Goal: Transaction & Acquisition: Subscribe to service/newsletter

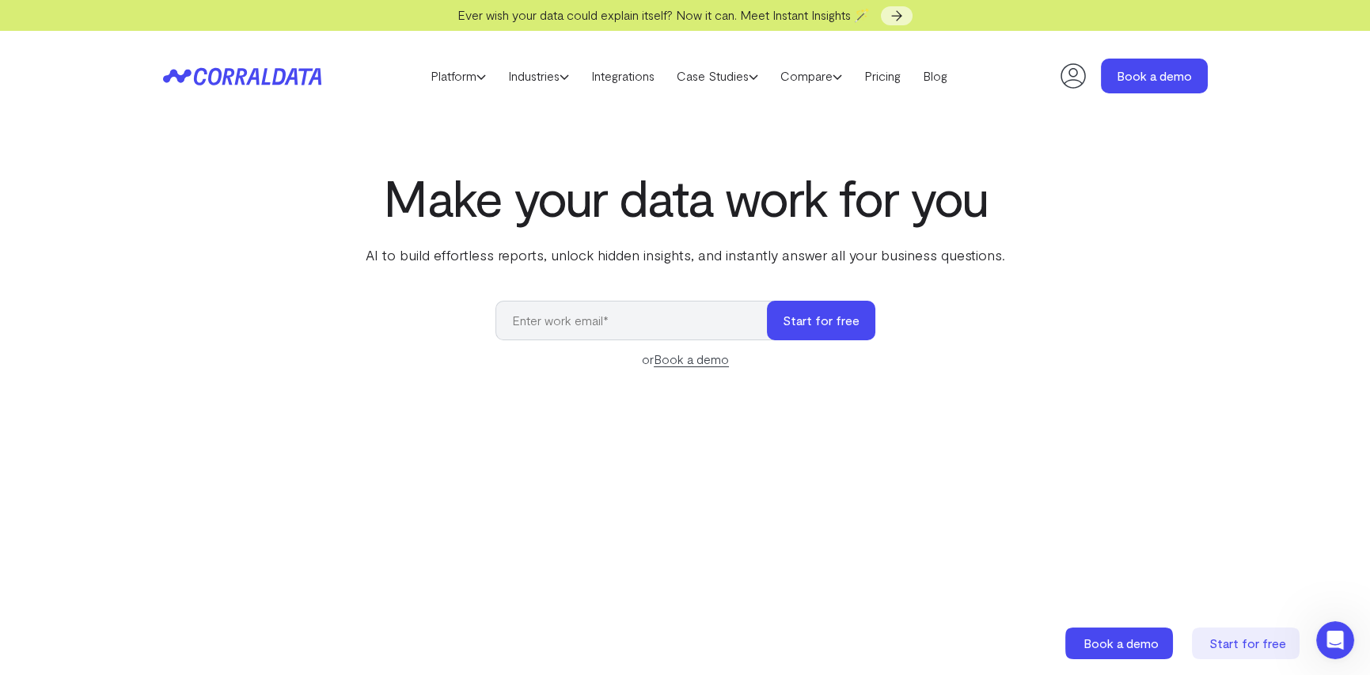
click at [237, 74] on icon at bounding box center [231, 75] width 77 height 17
drag, startPoint x: 0, startPoint y: 0, endPoint x: 237, endPoint y: 74, distance: 248.5
click at [237, 74] on icon at bounding box center [231, 75] width 77 height 17
click at [440, 75] on link "Platform" at bounding box center [458, 76] width 78 height 24
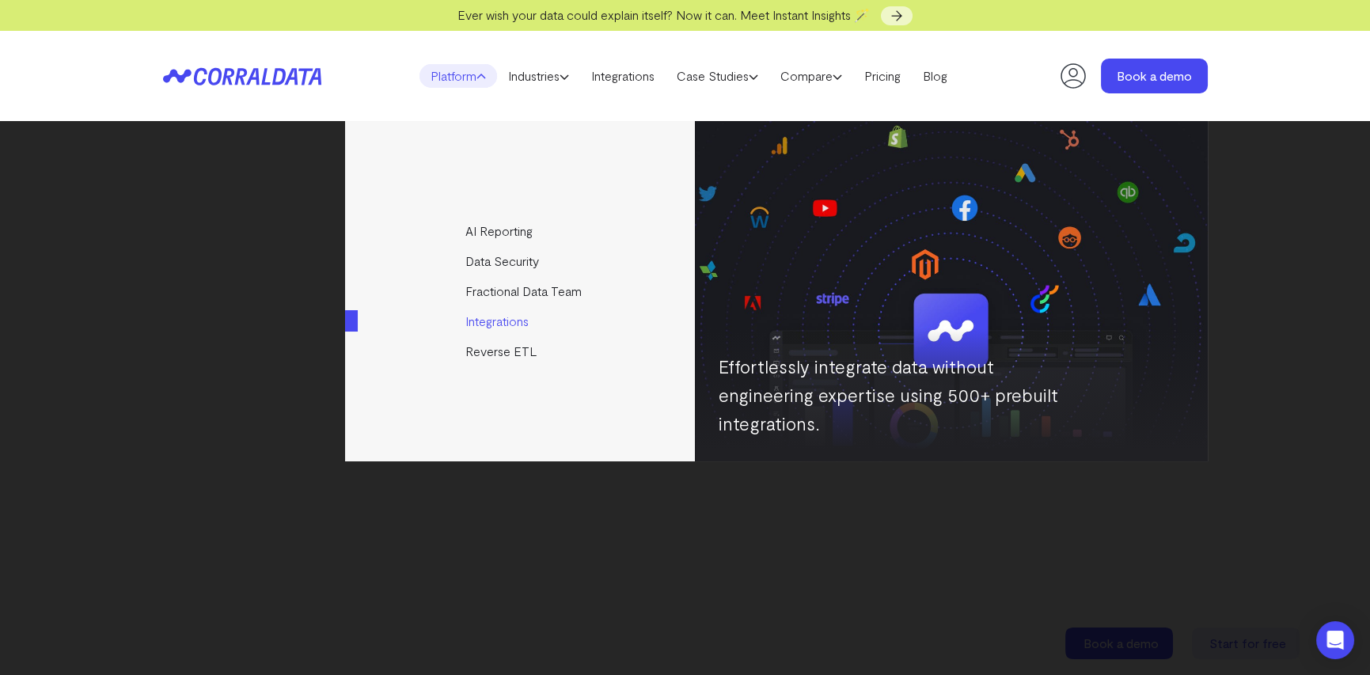
click at [483, 326] on link "Integrations" at bounding box center [521, 321] width 352 height 30
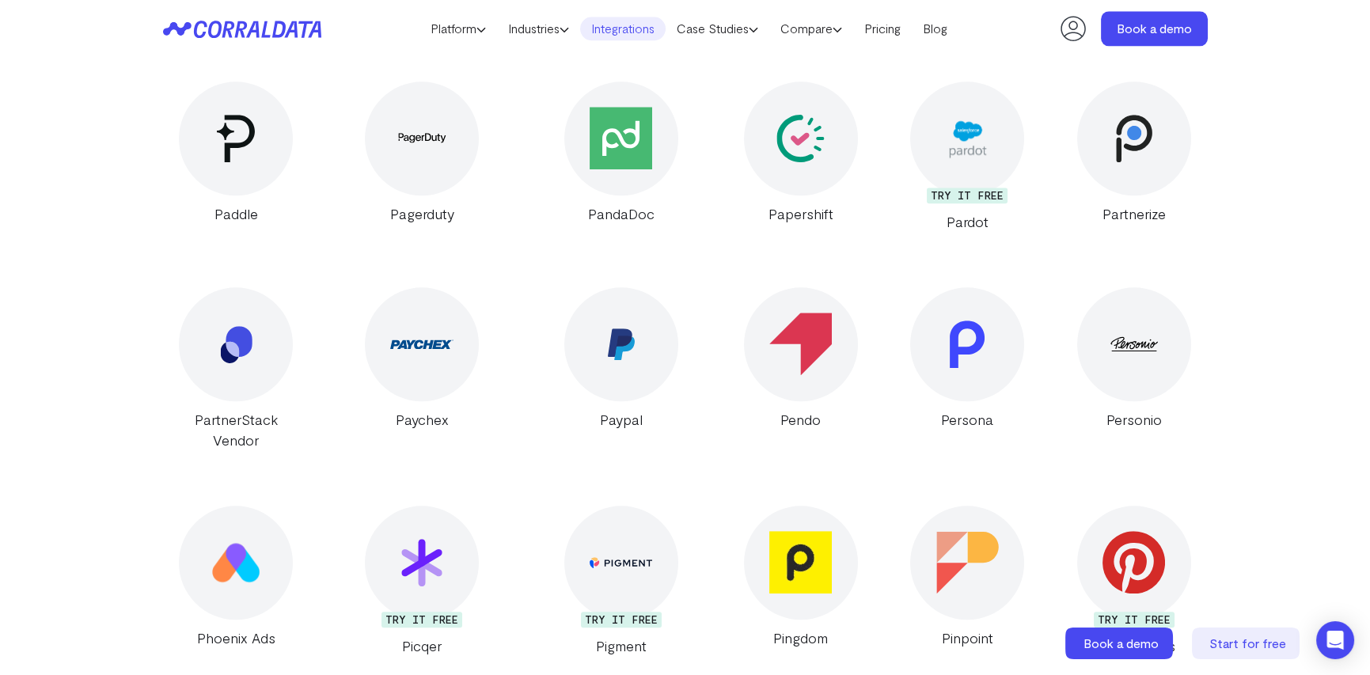
scroll to position [19588, 0]
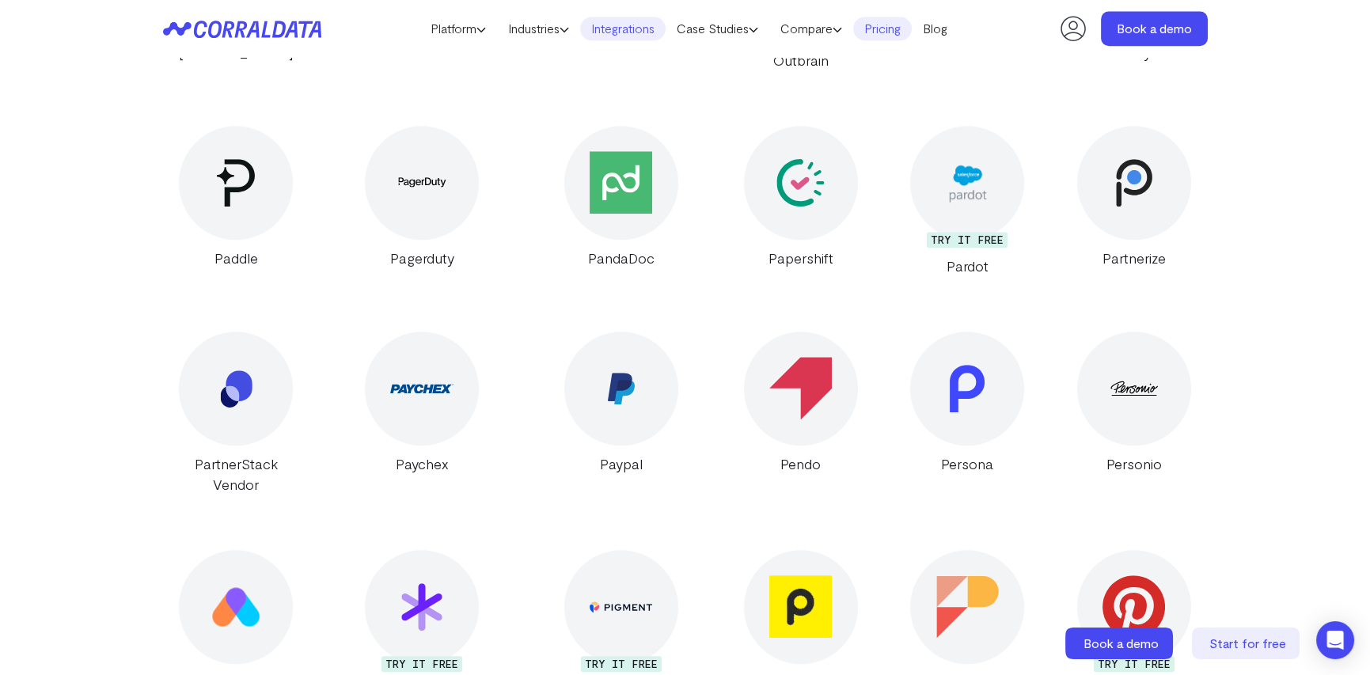
click at [886, 29] on link "Pricing" at bounding box center [882, 29] width 59 height 24
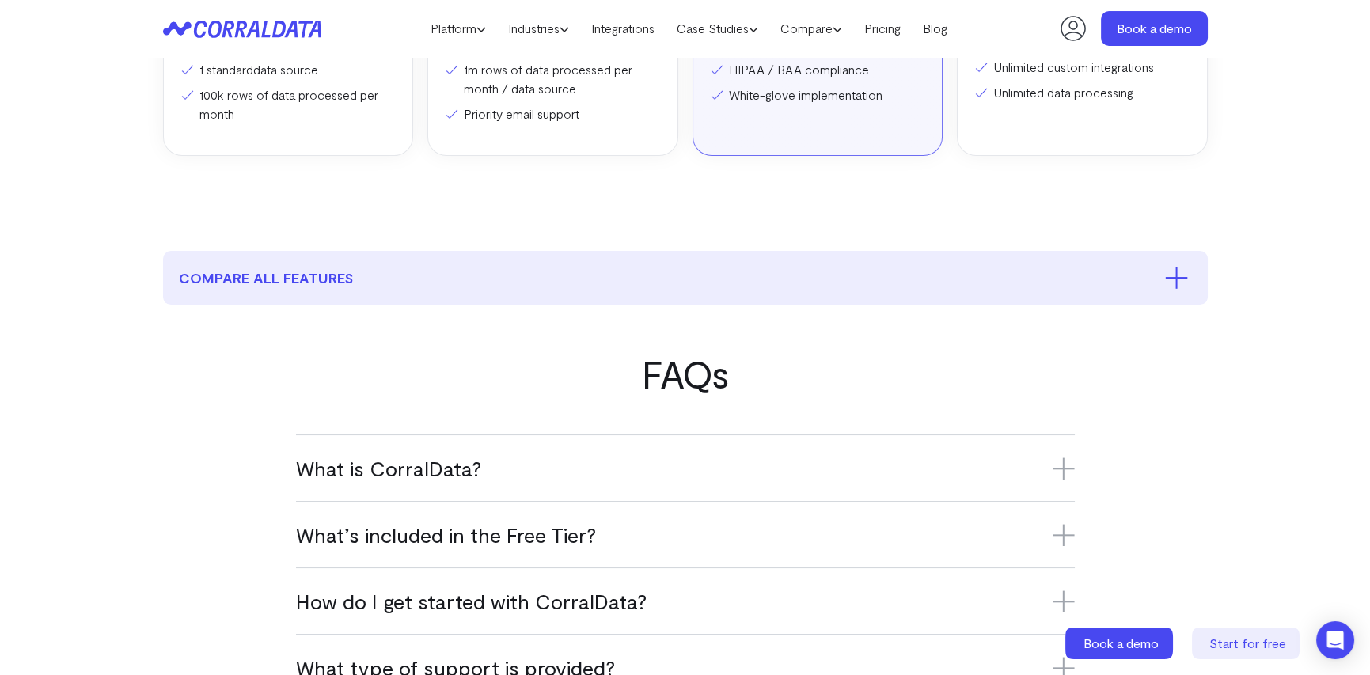
scroll to position [916, 0]
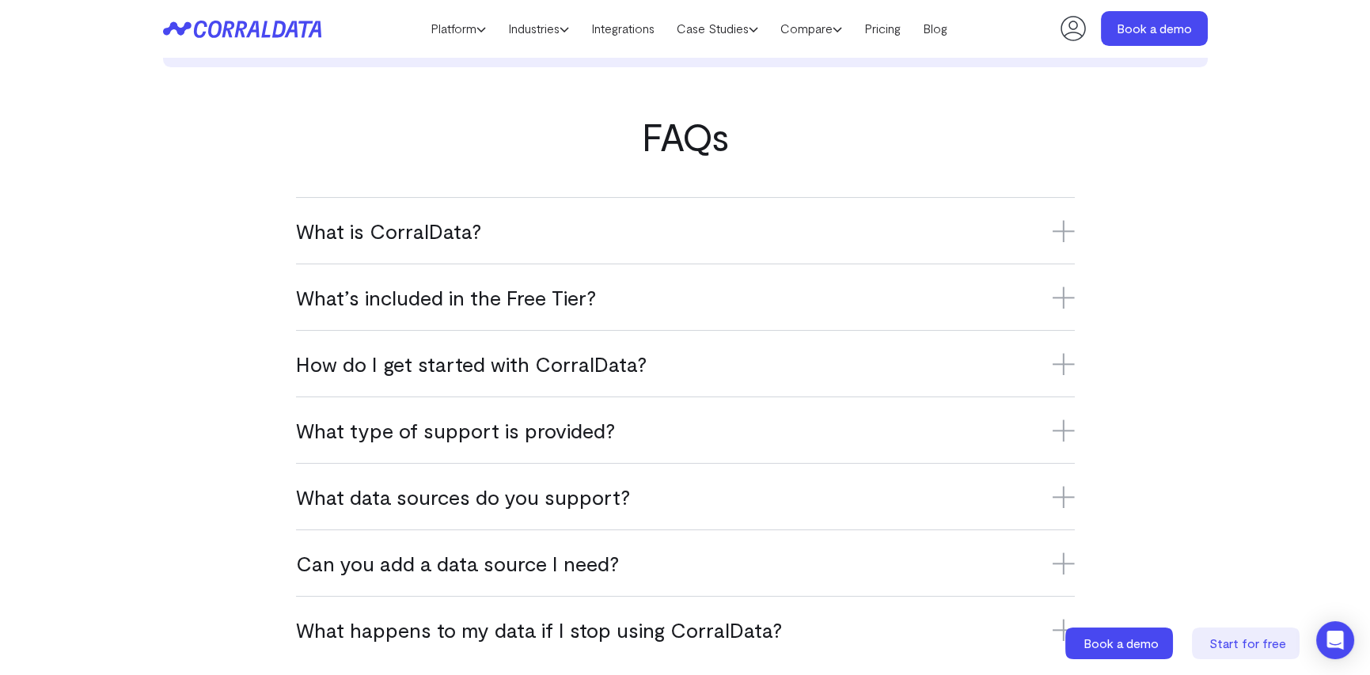
click at [399, 235] on h3 "What is CorralData?" at bounding box center [685, 231] width 779 height 26
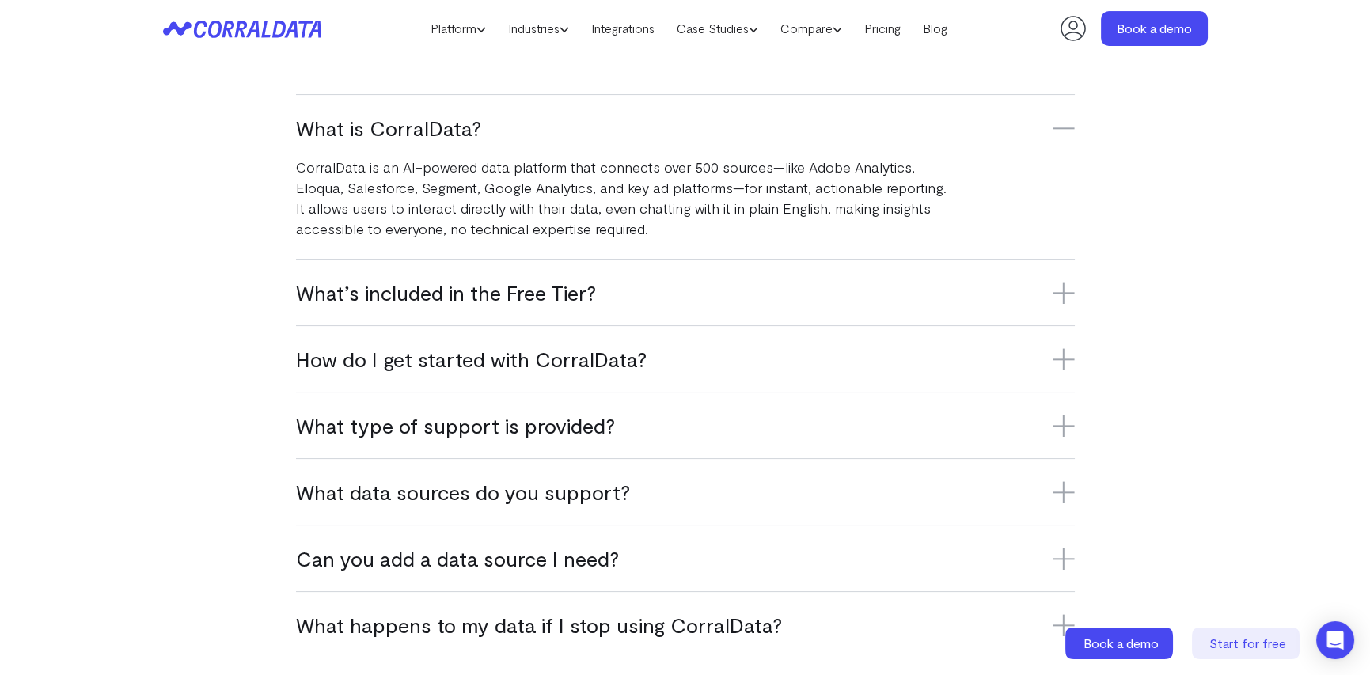
scroll to position [1074, 0]
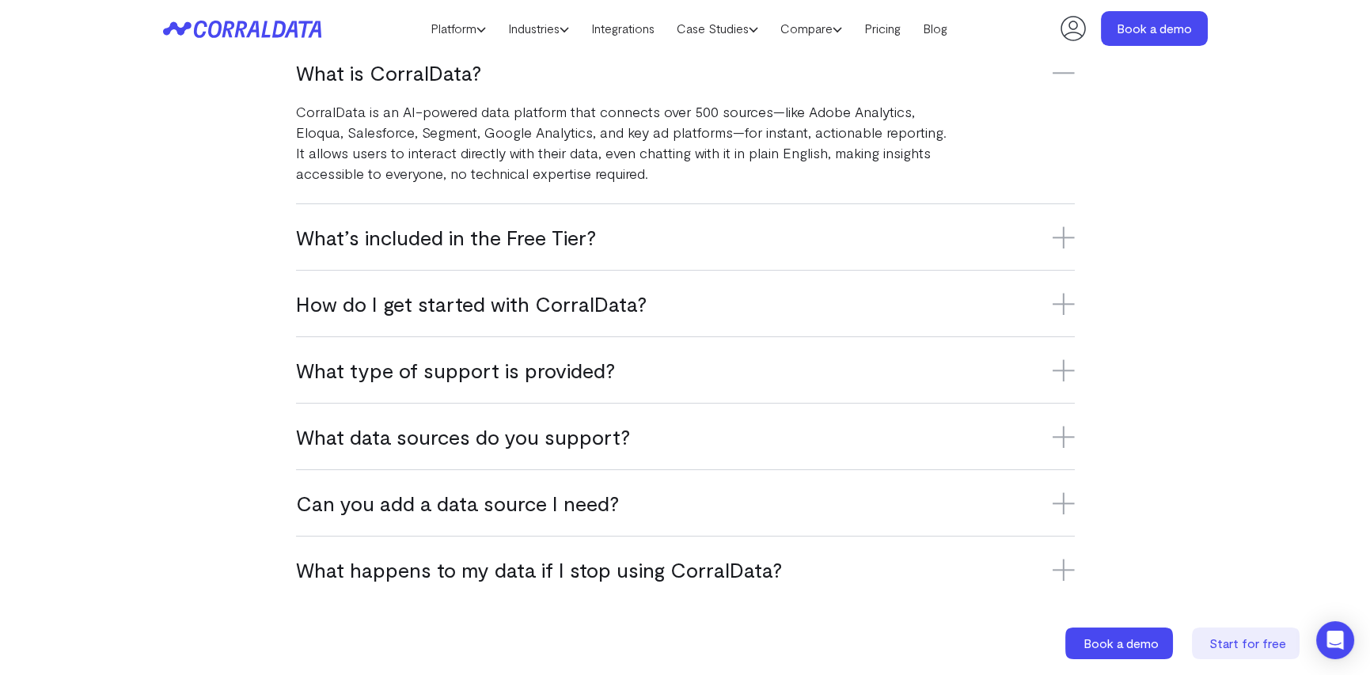
click at [1064, 231] on icon at bounding box center [1063, 237] width 22 height 22
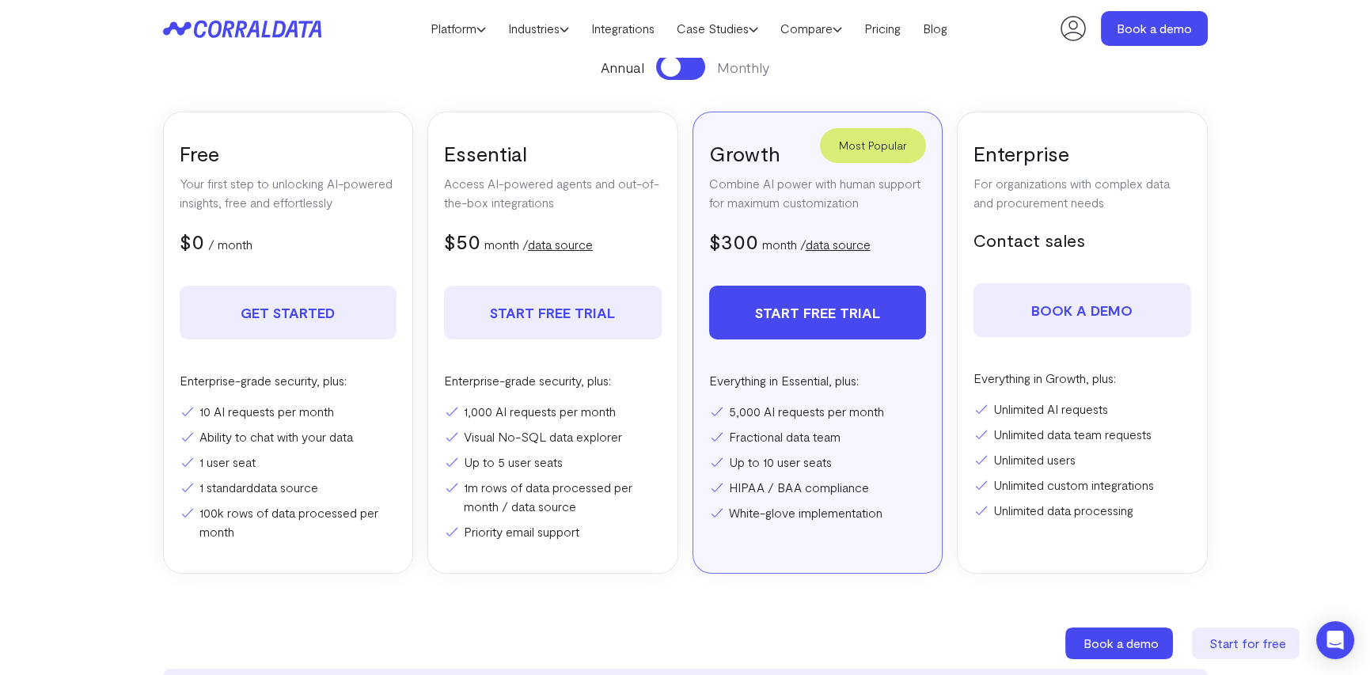
scroll to position [0, 0]
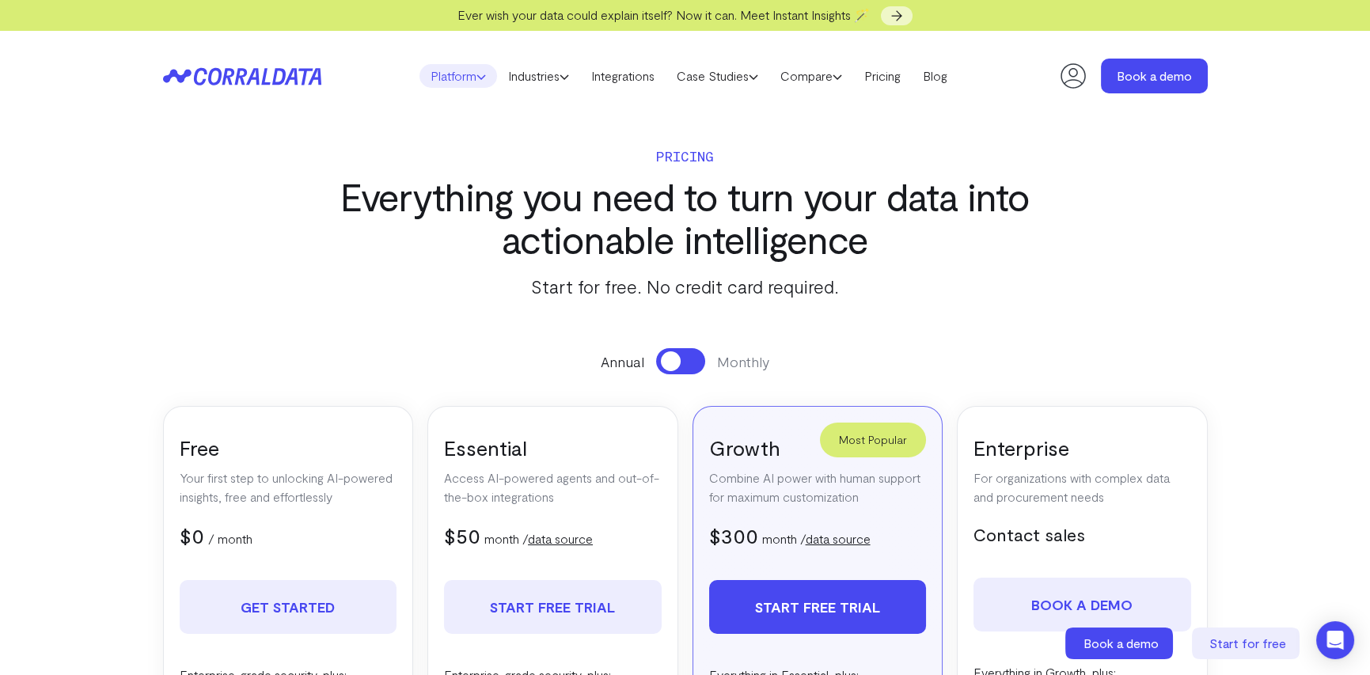
click at [468, 77] on link "Platform" at bounding box center [458, 76] width 78 height 24
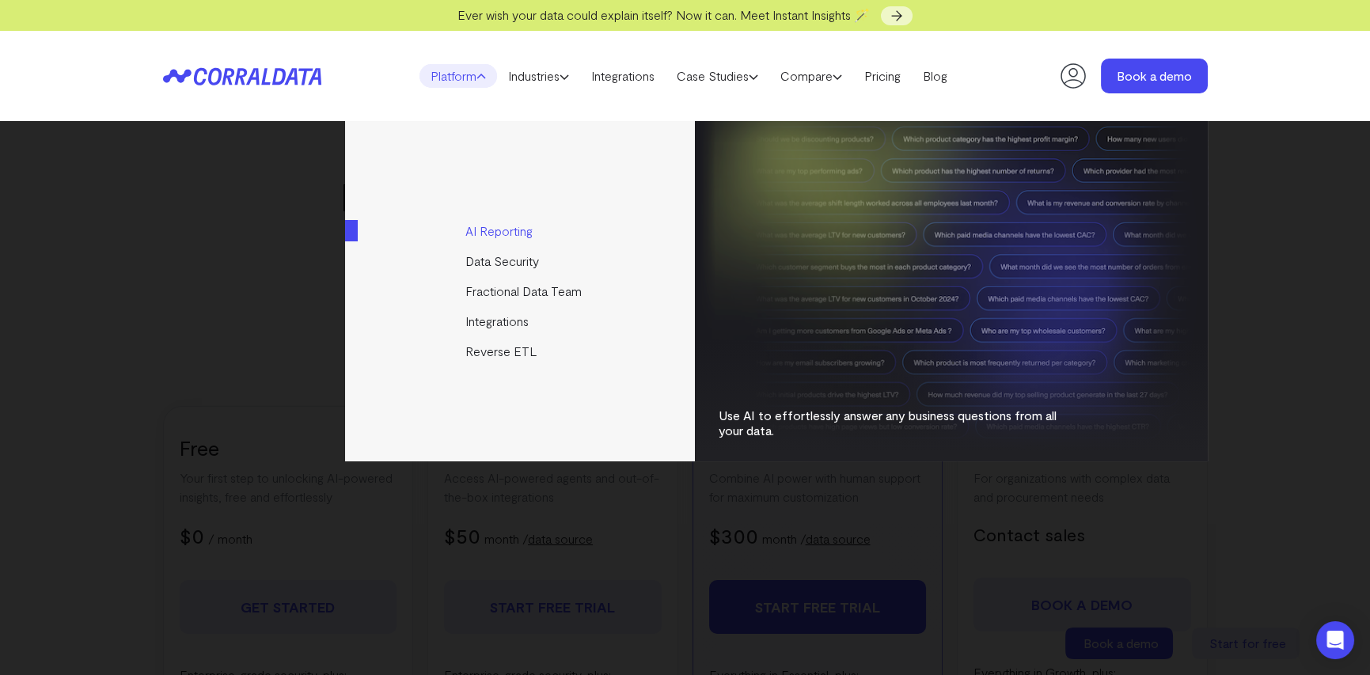
click at [506, 226] on link "AI Reporting" at bounding box center [521, 231] width 352 height 30
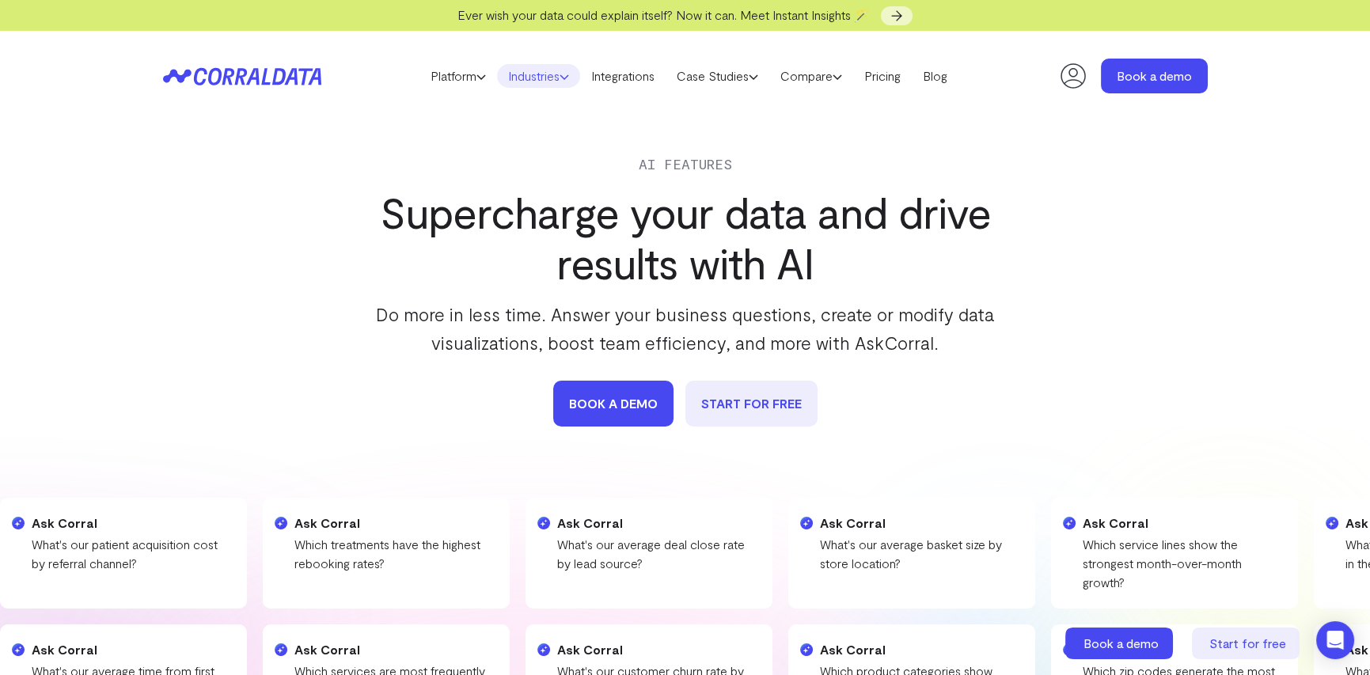
click at [514, 79] on link "Industries" at bounding box center [538, 76] width 83 height 24
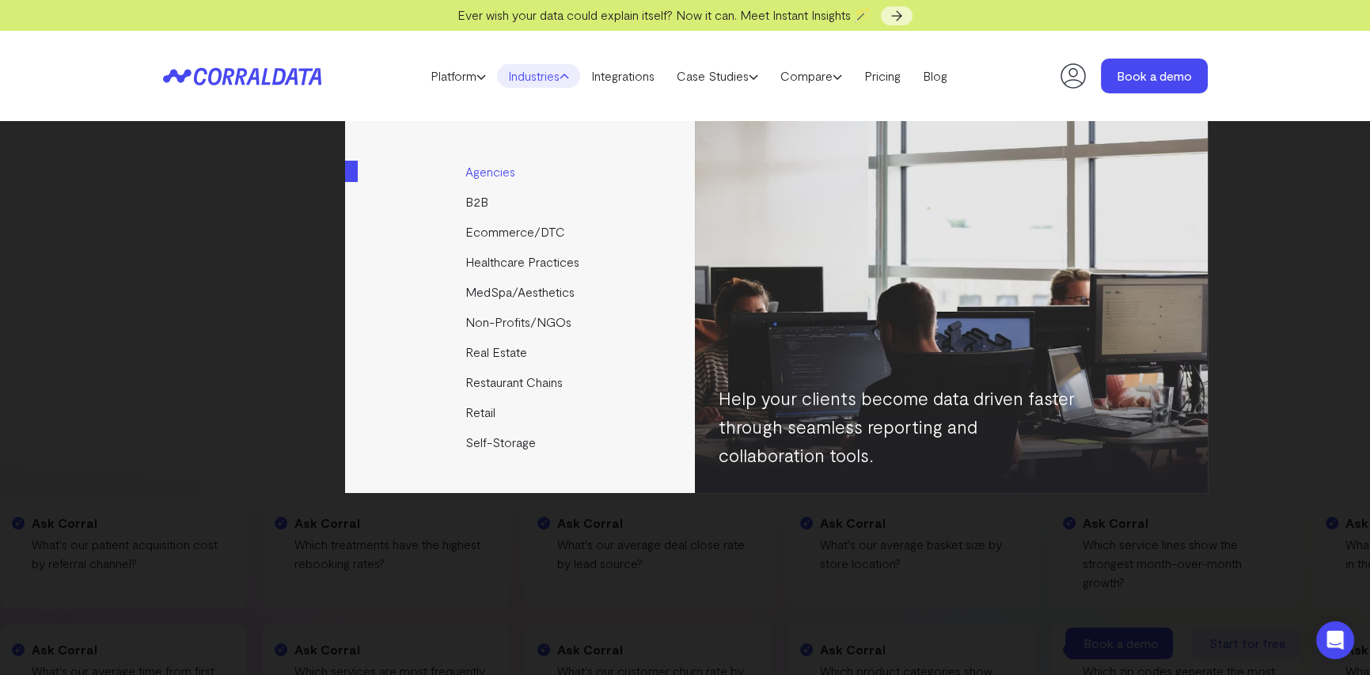
click at [510, 168] on link "Agencies" at bounding box center [521, 172] width 352 height 30
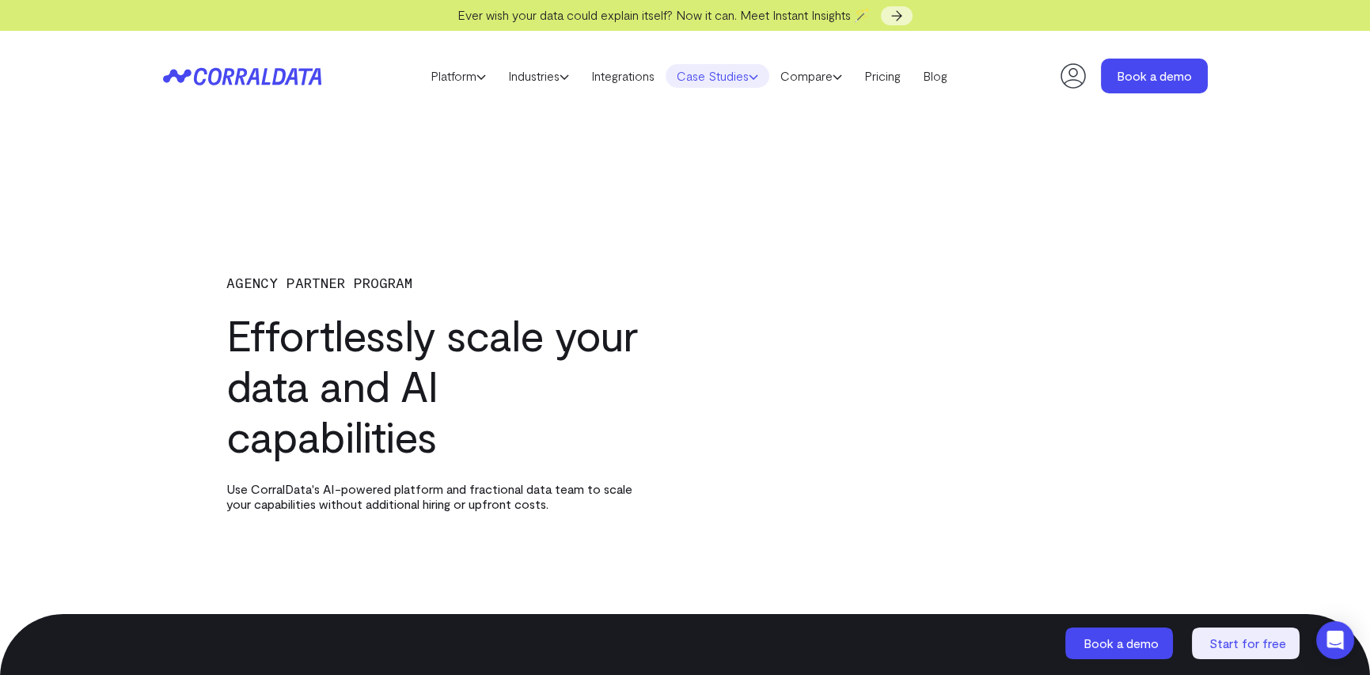
click at [703, 78] on link "Case Studies" at bounding box center [717, 76] width 104 height 24
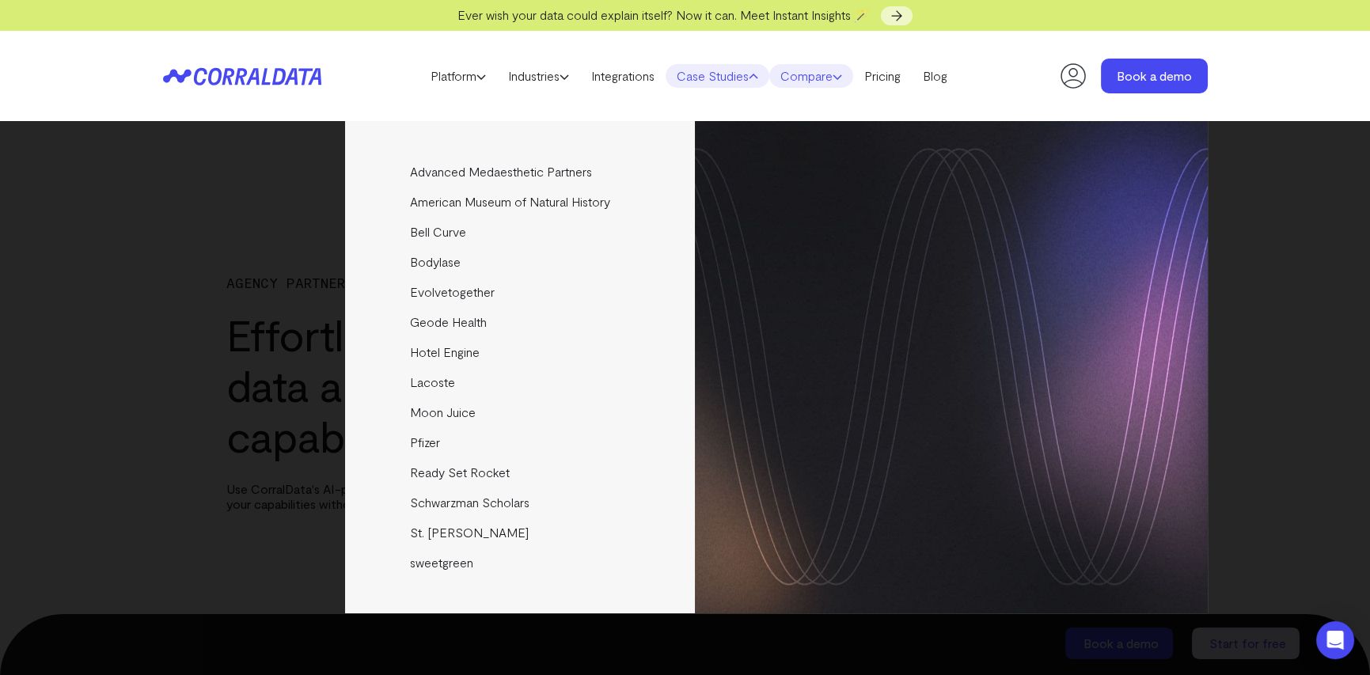
click at [805, 76] on link "Compare" at bounding box center [811, 76] width 84 height 24
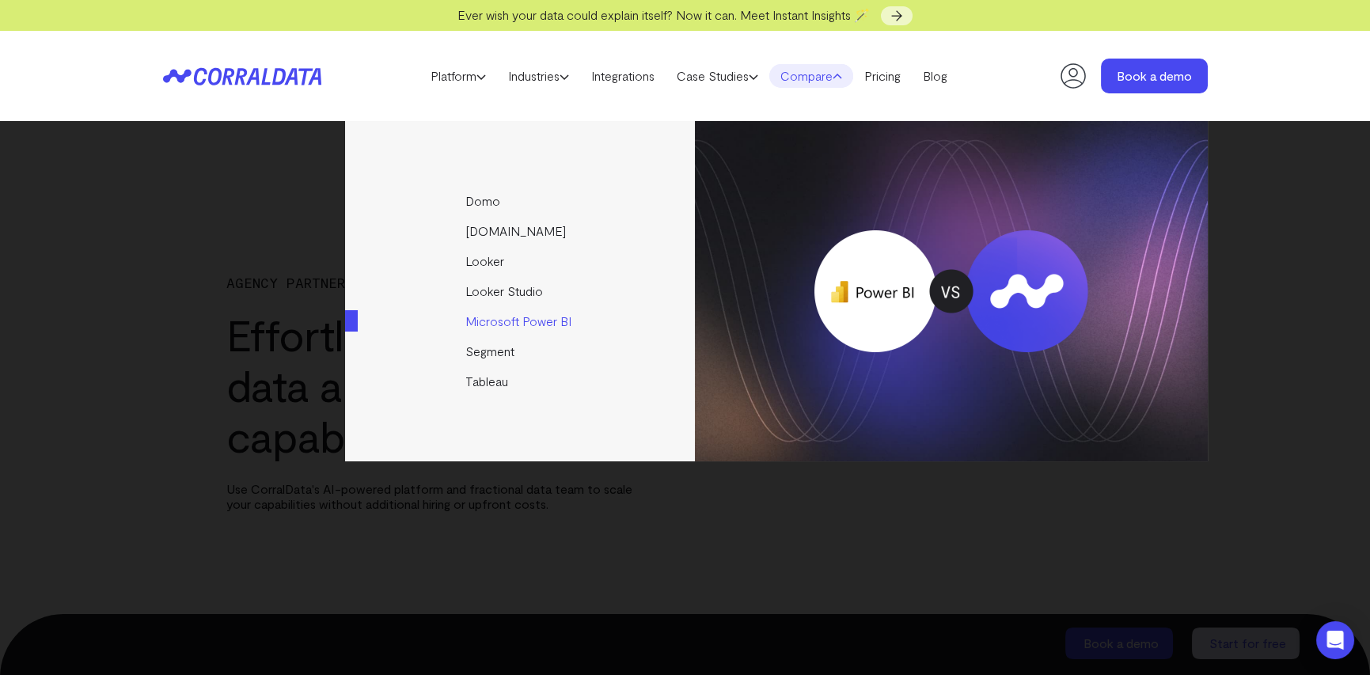
click at [501, 320] on link "Microsoft Power BI" at bounding box center [521, 321] width 352 height 30
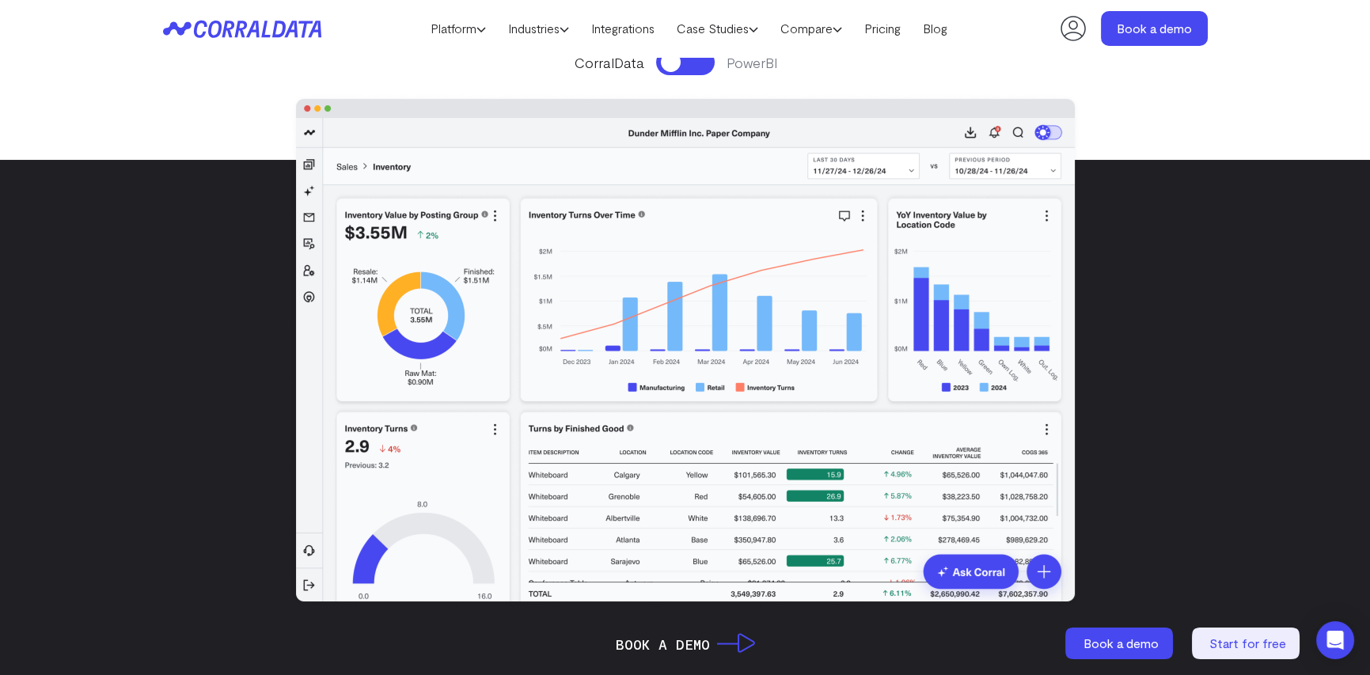
scroll to position [283, 0]
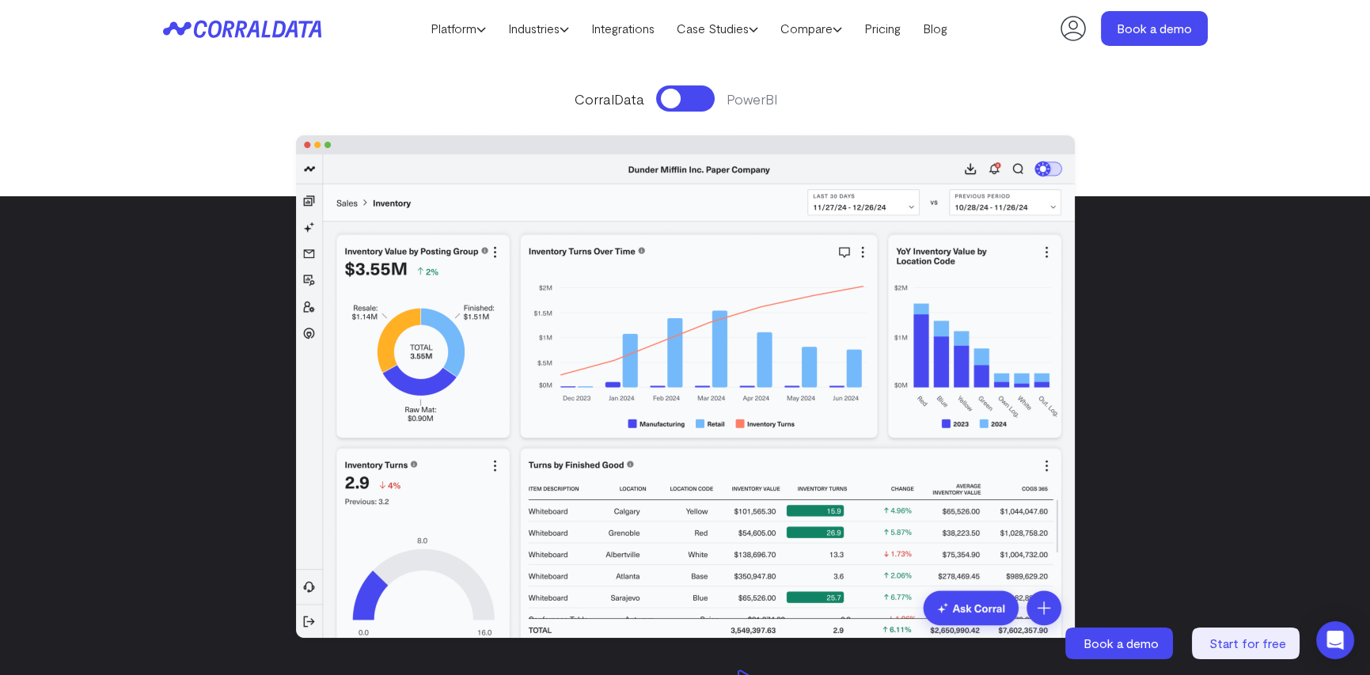
click at [677, 101] on button at bounding box center [685, 98] width 59 height 26
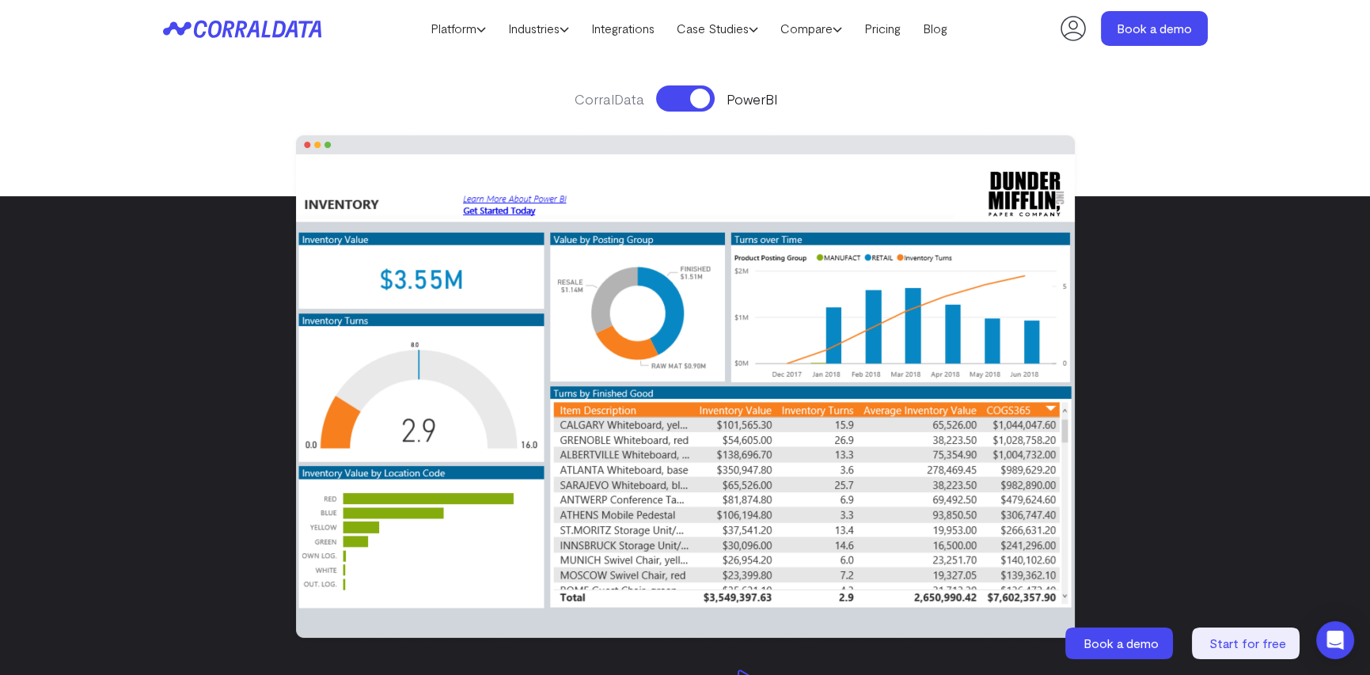
drag, startPoint x: 703, startPoint y: 100, endPoint x: 637, endPoint y: 105, distance: 66.6
click at [637, 105] on div "CorralData PowerBI" at bounding box center [685, 98] width 794 height 26
click at [666, 101] on button at bounding box center [685, 98] width 59 height 26
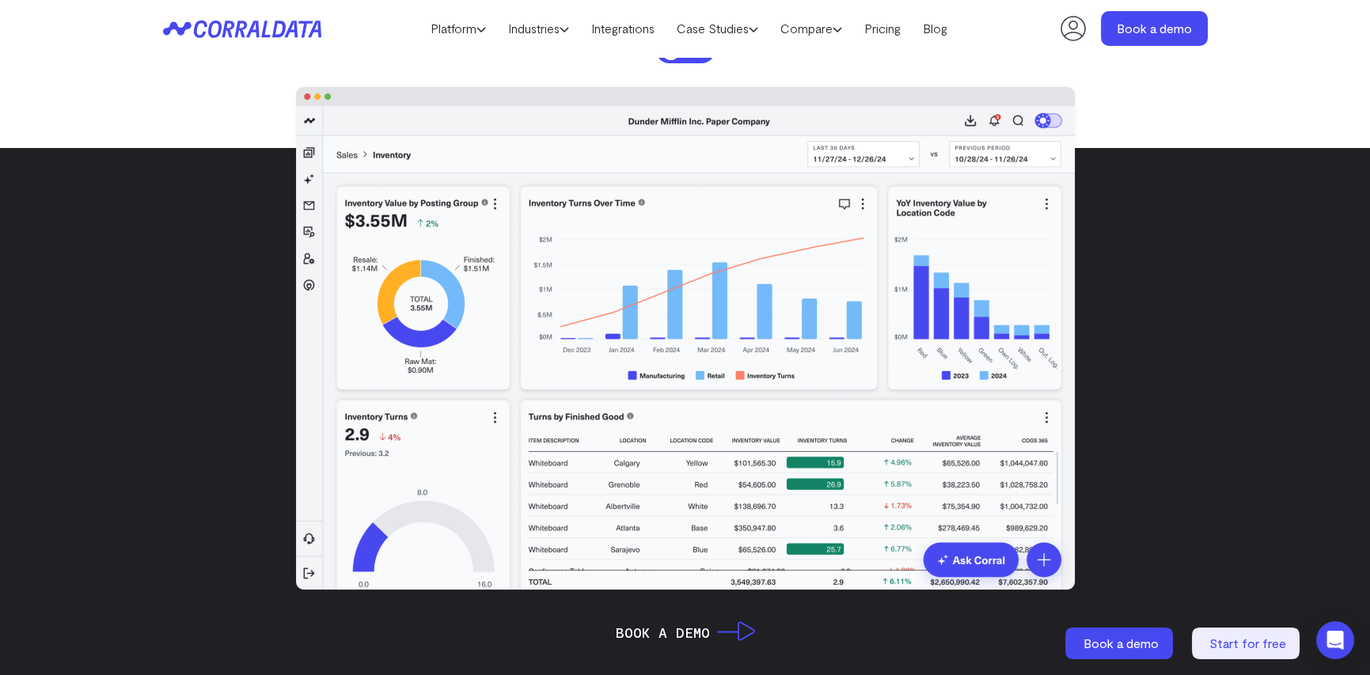
scroll to position [0, 0]
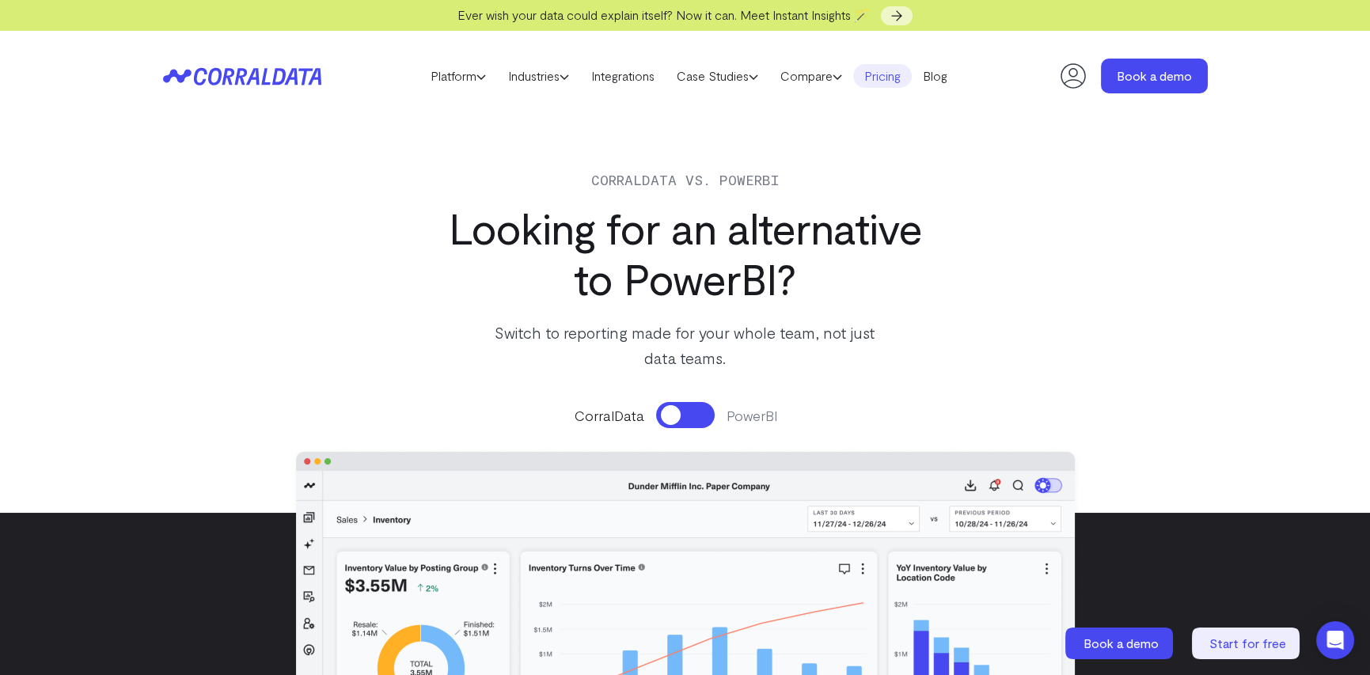
click at [891, 84] on link "Pricing" at bounding box center [882, 76] width 59 height 24
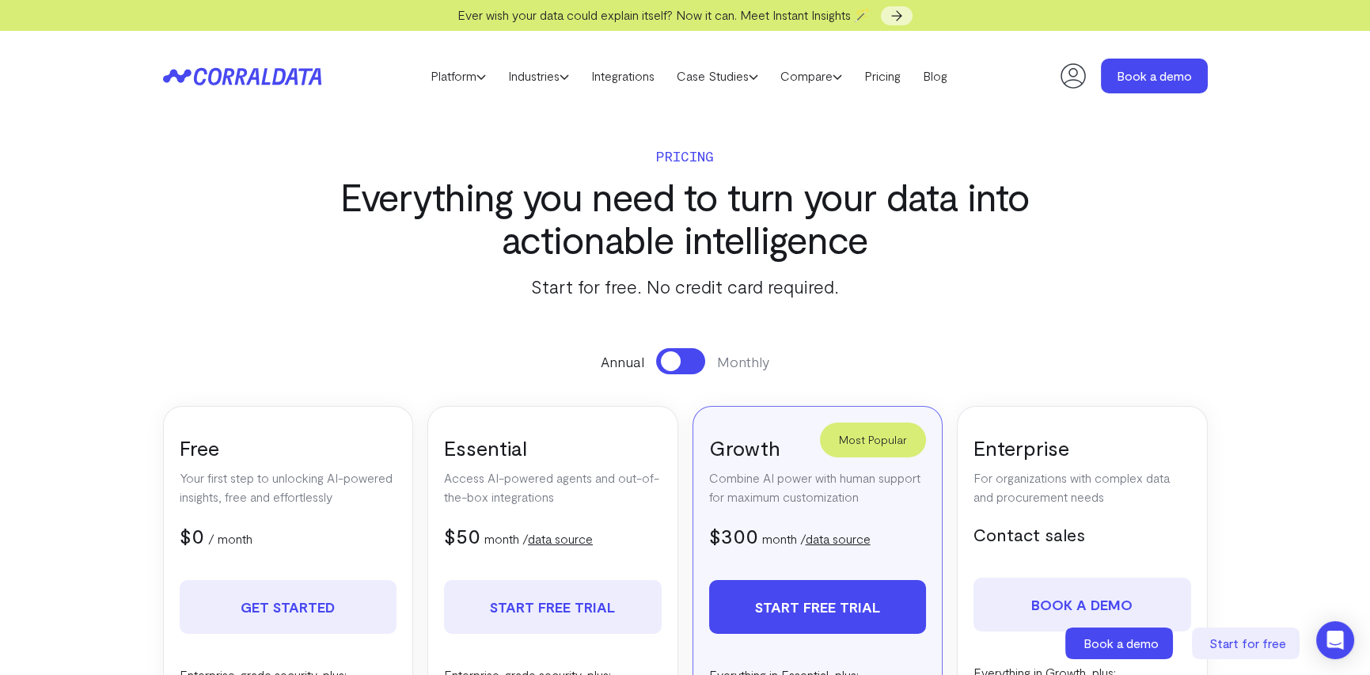
click at [688, 362] on button at bounding box center [680, 361] width 49 height 26
click at [688, 362] on span at bounding box center [690, 361] width 20 height 20
click at [688, 362] on button at bounding box center [680, 361] width 49 height 26
click at [688, 362] on span at bounding box center [690, 361] width 20 height 20
click at [688, 362] on button at bounding box center [680, 361] width 49 height 26
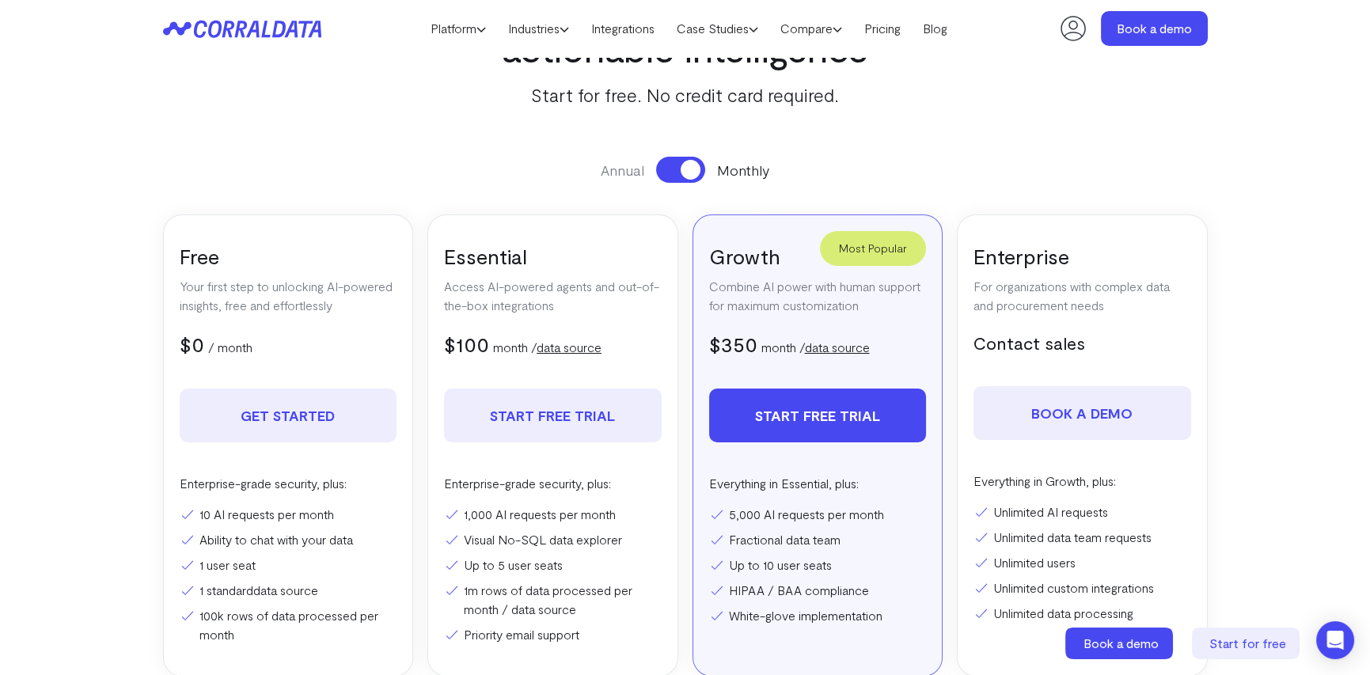
scroll to position [126, 0]
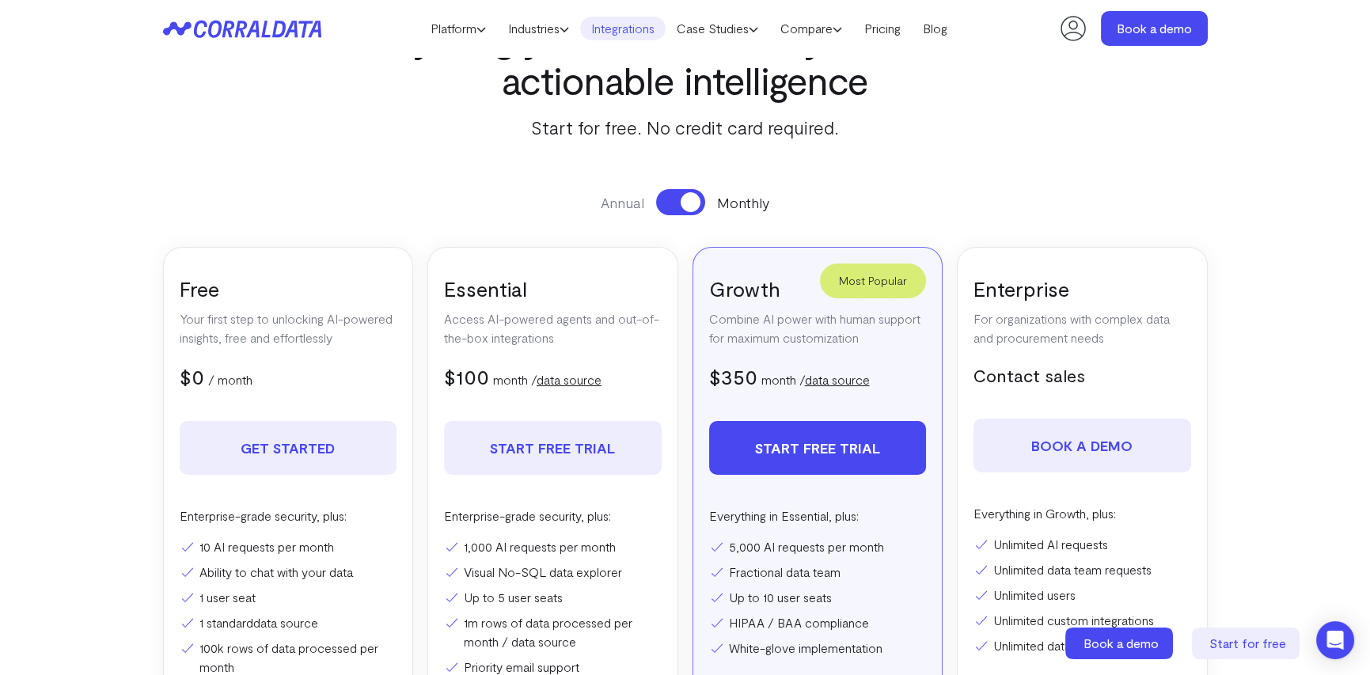
click at [609, 38] on link "Integrations" at bounding box center [622, 29] width 85 height 24
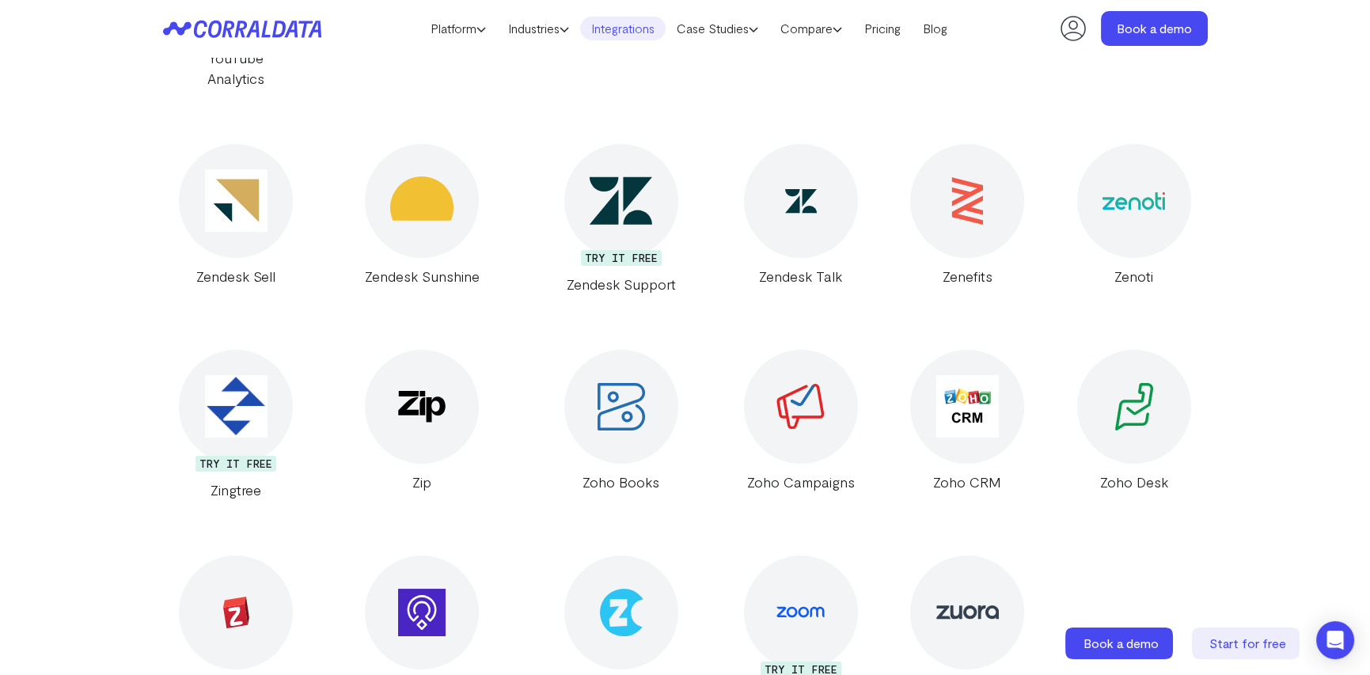
scroll to position [30271, 0]
click at [254, 28] on icon at bounding box center [242, 29] width 158 height 18
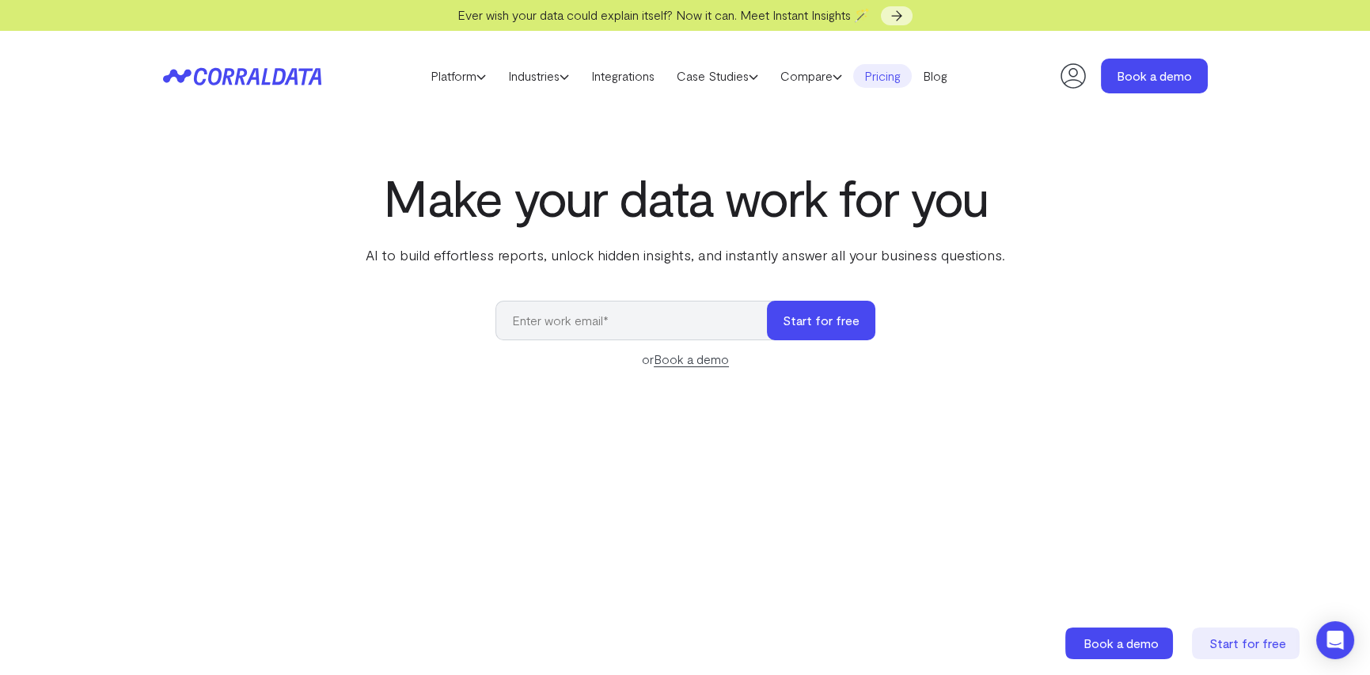
click at [878, 74] on link "Pricing" at bounding box center [882, 76] width 59 height 24
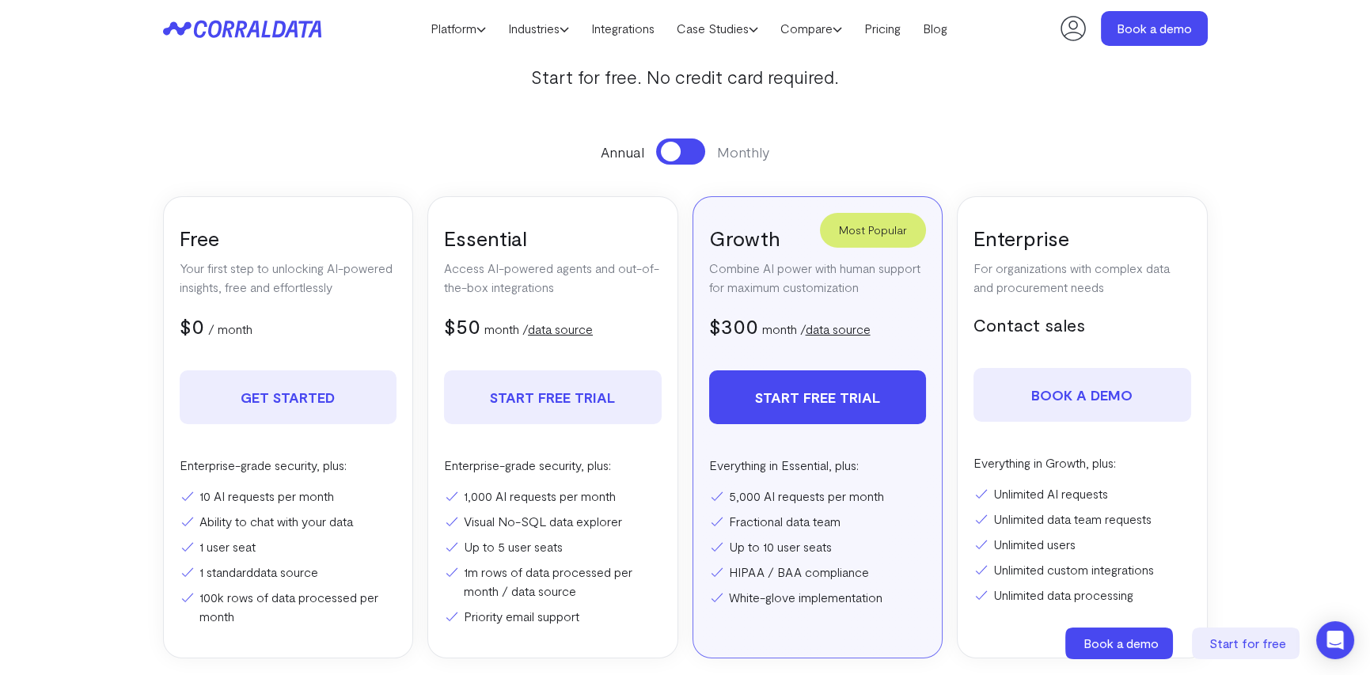
scroll to position [205, 0]
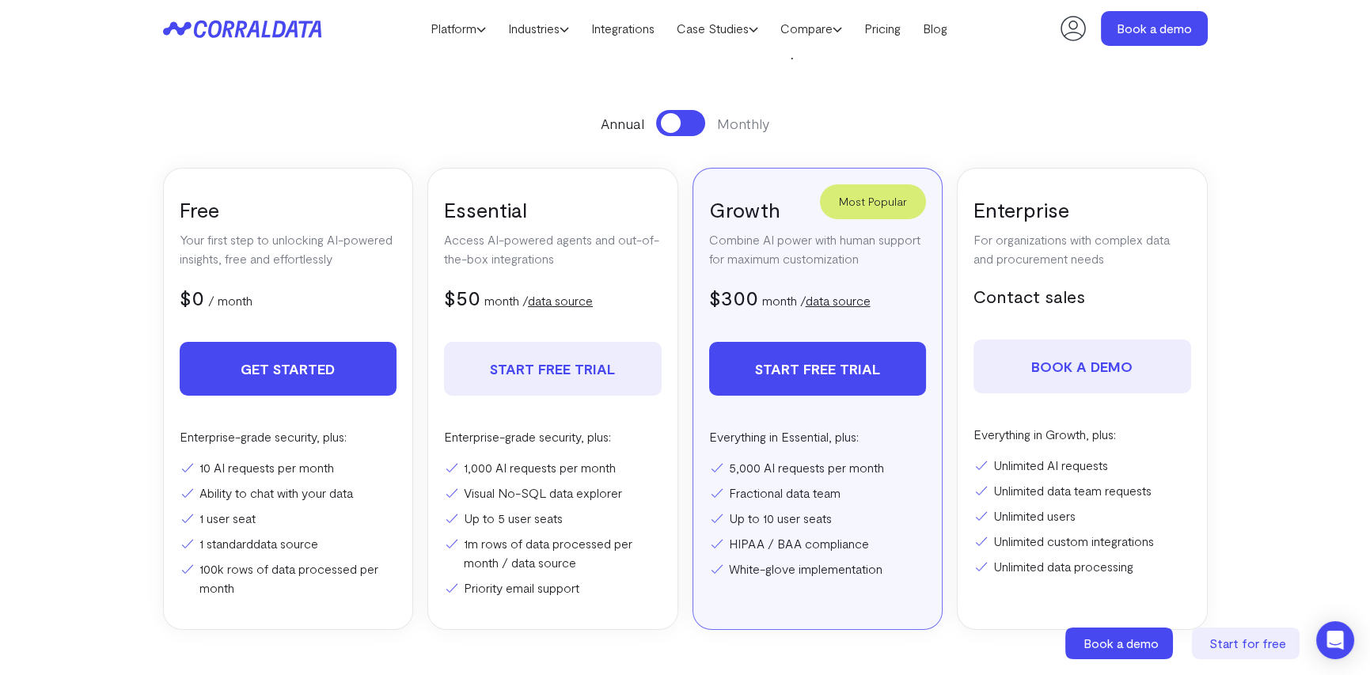
click at [271, 377] on link "Get Started" at bounding box center [289, 369] width 218 height 54
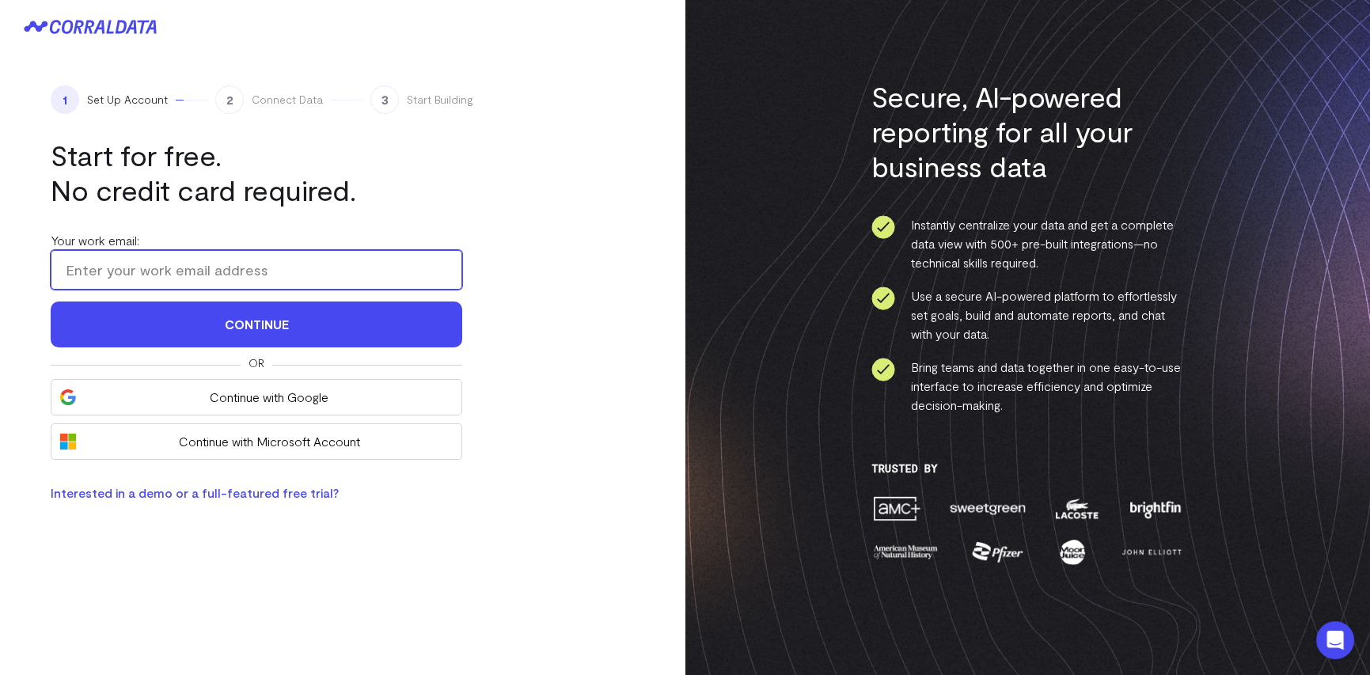
click at [229, 265] on input "Your work email:" at bounding box center [256, 270] width 411 height 40
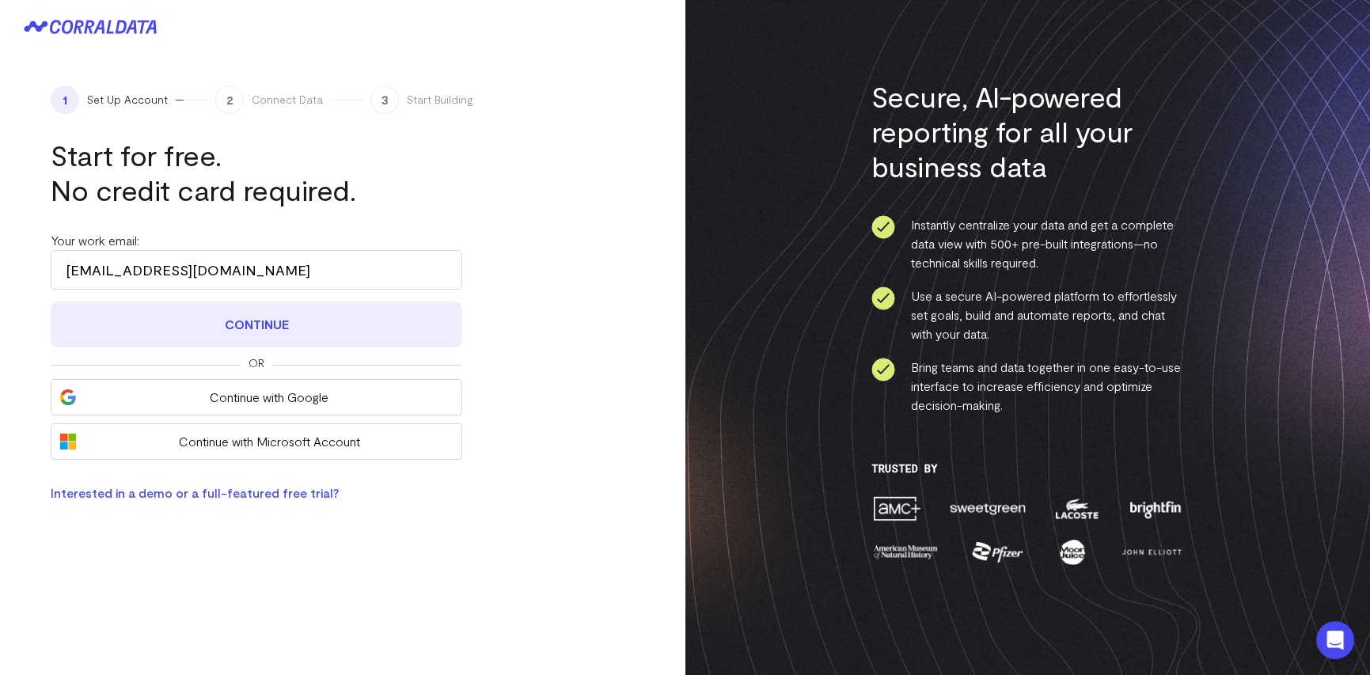
click at [246, 324] on button "Continue" at bounding box center [256, 324] width 411 height 46
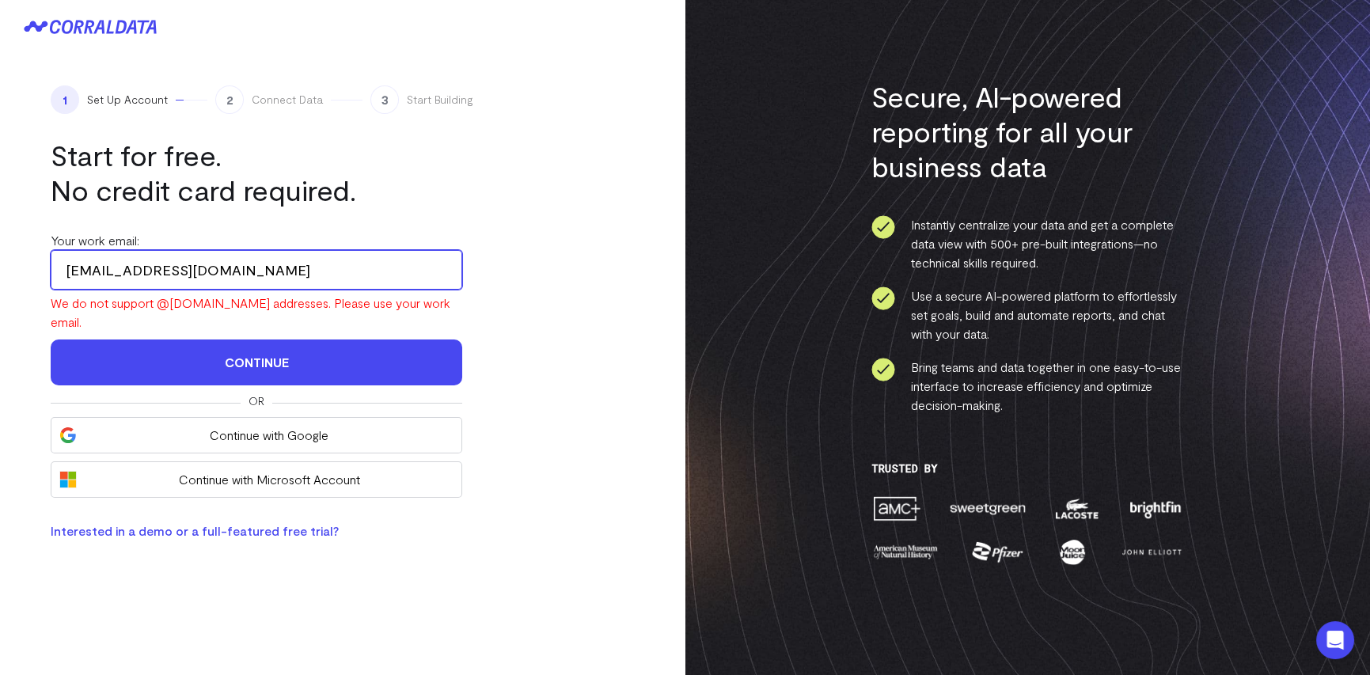
drag, startPoint x: 104, startPoint y: 264, endPoint x: 21, endPoint y: 263, distance: 83.1
click at [21, 263] on div "1 Set Up Account 2 Connect Data 3 Start Building Start for free. No credit card…" at bounding box center [342, 313] width 685 height 518
type input "maurilio@mqfinsight.com"
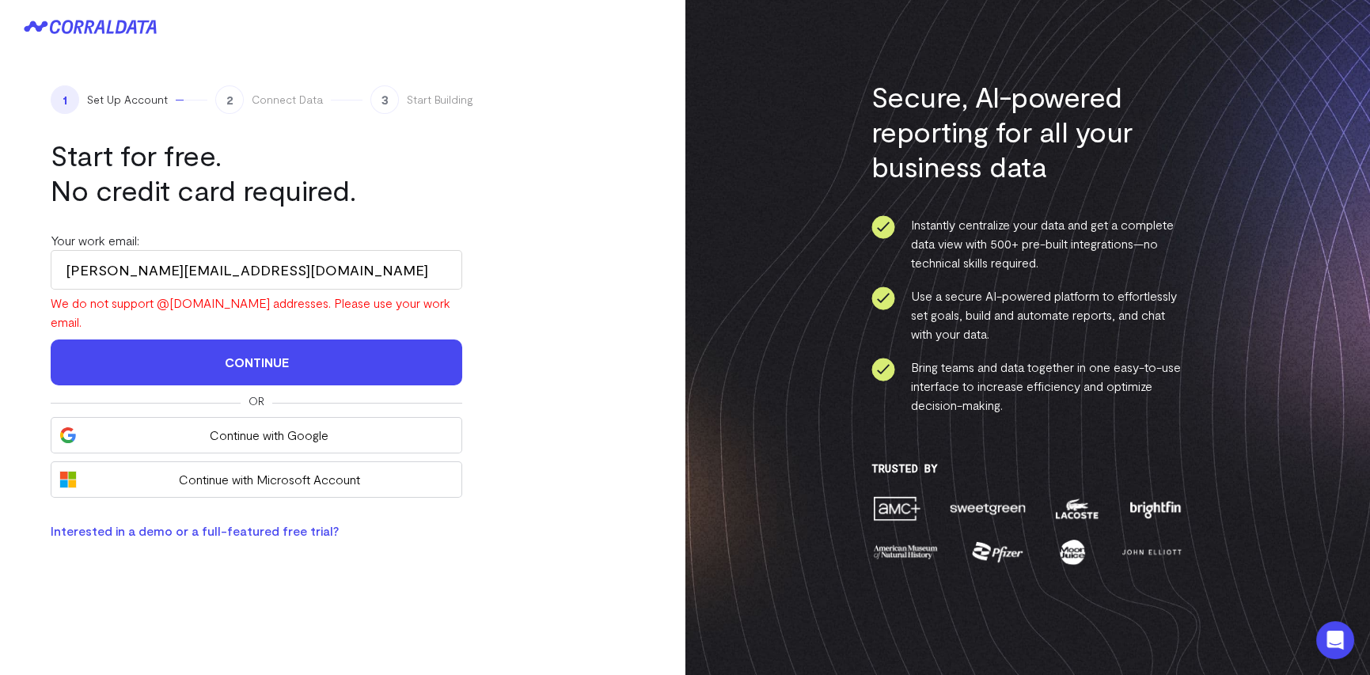
click at [540, 426] on div "1 Set Up Account 2 Connect Data 3 Start Building Start for free. No credit card…" at bounding box center [342, 313] width 685 height 518
click at [250, 270] on input "maurilio@mqfinsight.com" at bounding box center [256, 270] width 411 height 40
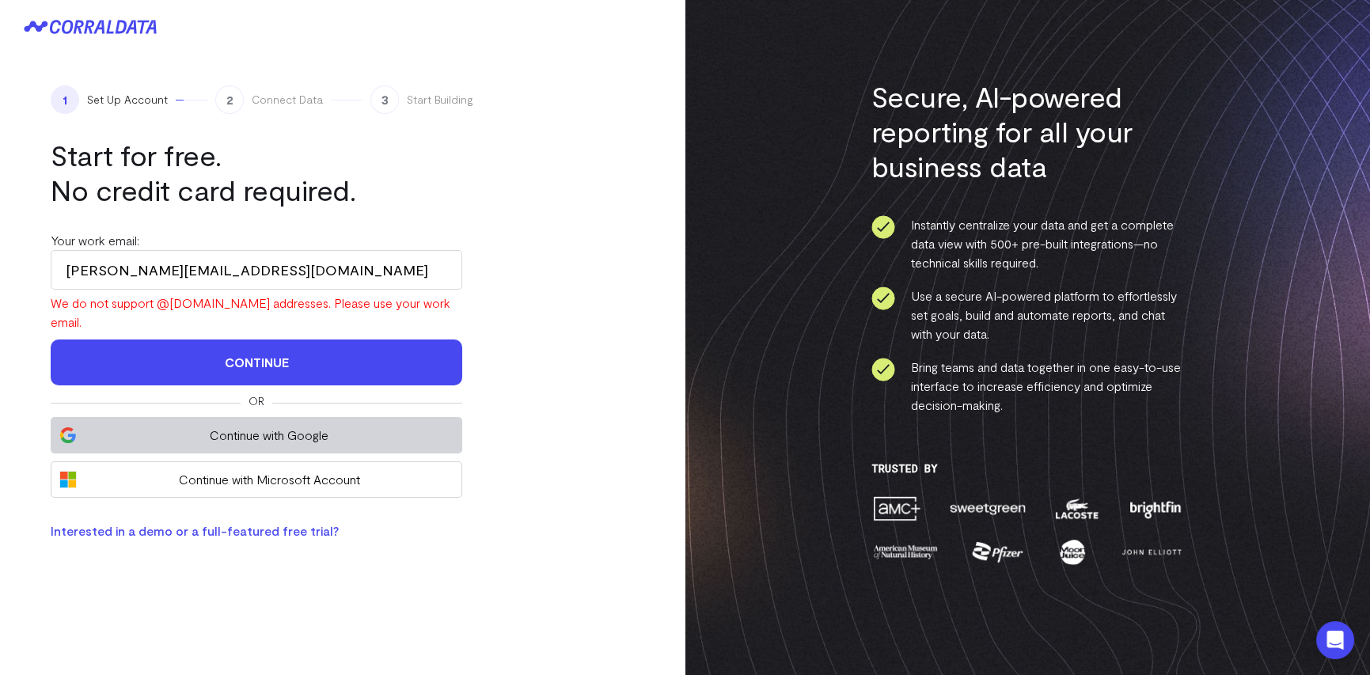
click at [241, 424] on button "Continue with Google" at bounding box center [256, 435] width 411 height 36
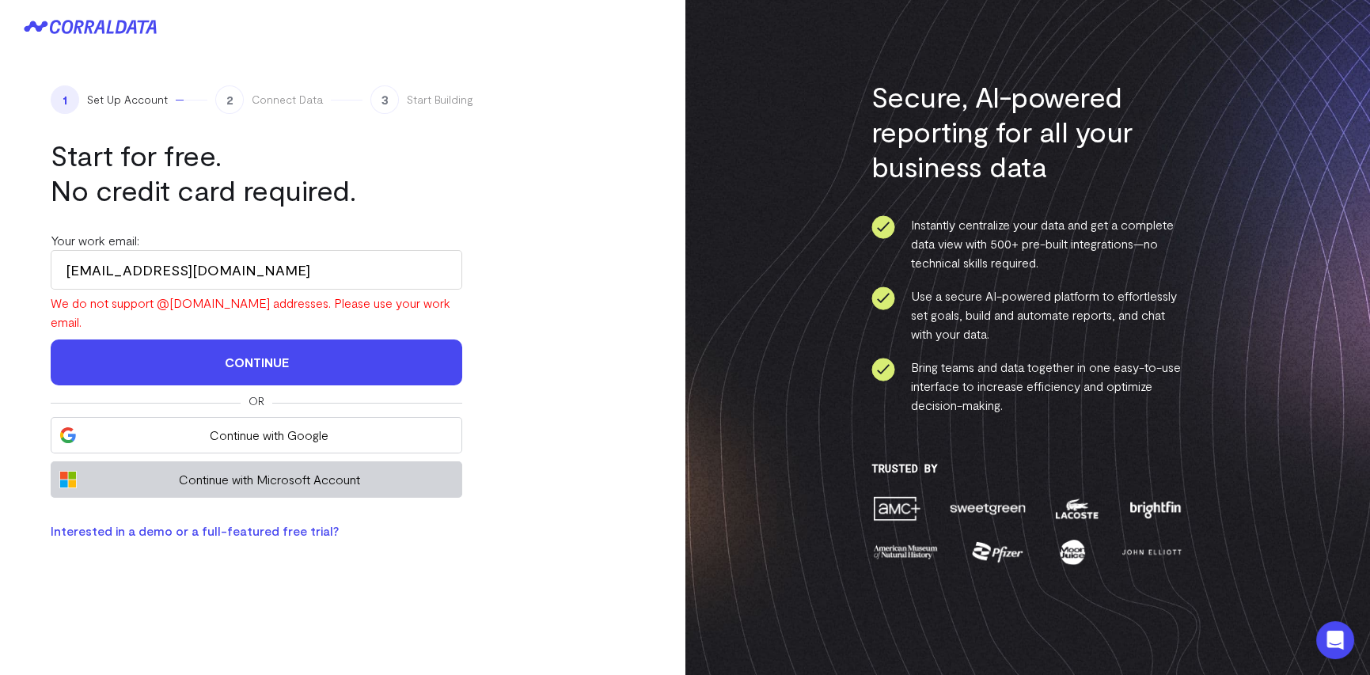
click at [271, 470] on span "Continue with Microsoft Account" at bounding box center [269, 479] width 369 height 19
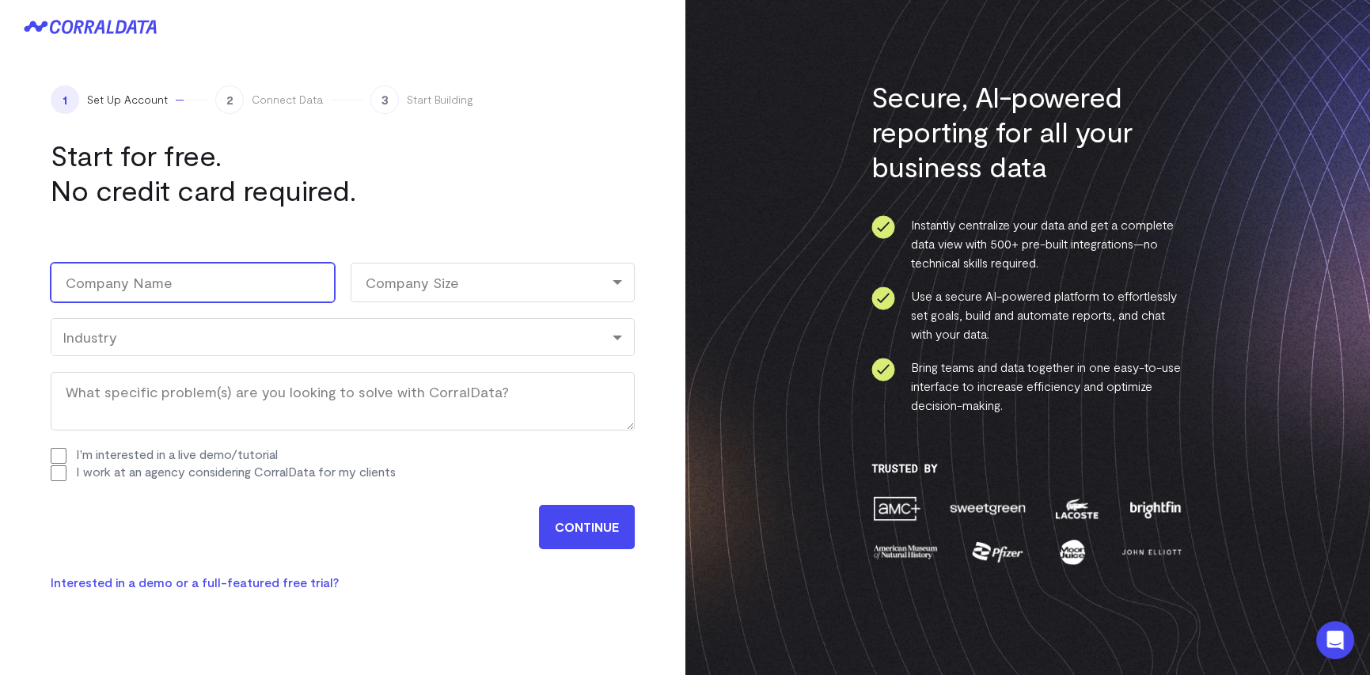
click at [198, 275] on input "Company Name (Required)" at bounding box center [193, 283] width 284 height 40
type input "C-Connex LLC"
click at [439, 279] on div "Company Size" at bounding box center [493, 283] width 284 height 40
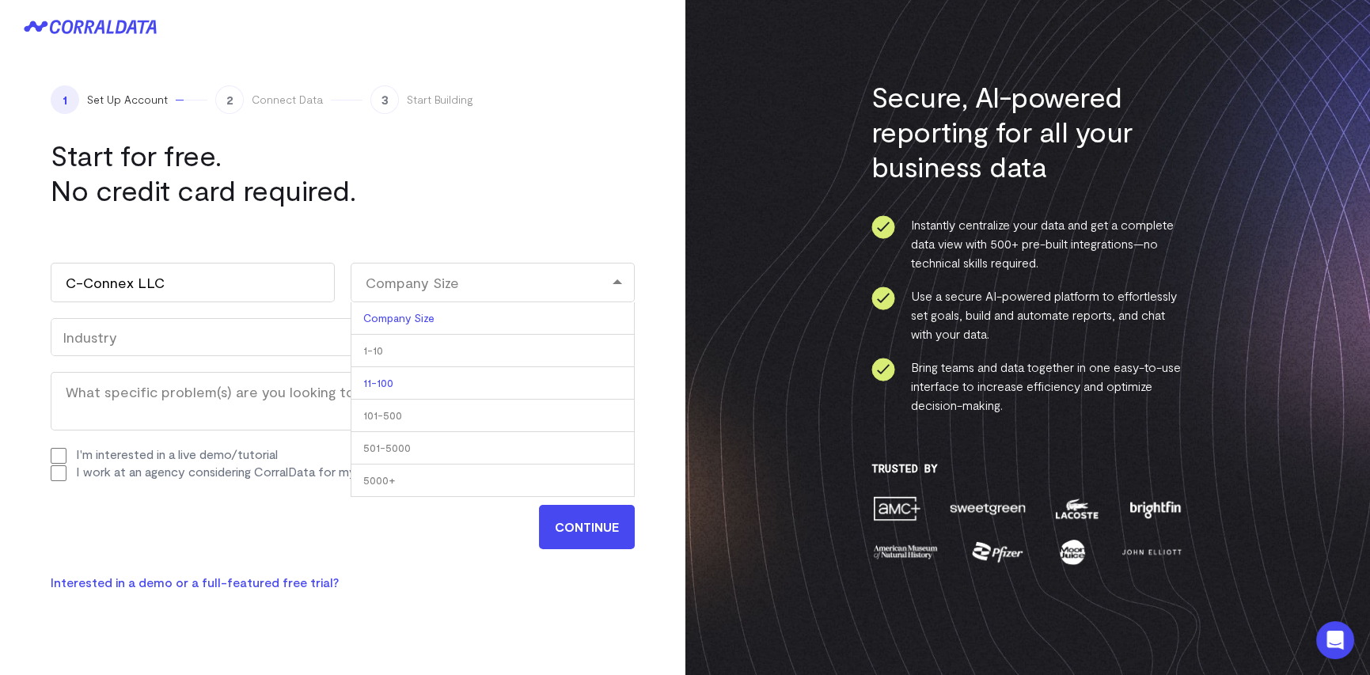
click at [396, 379] on li "11-100" at bounding box center [493, 383] width 284 height 32
select select "11-100"
click at [156, 334] on div "Industry" at bounding box center [343, 336] width 560 height 17
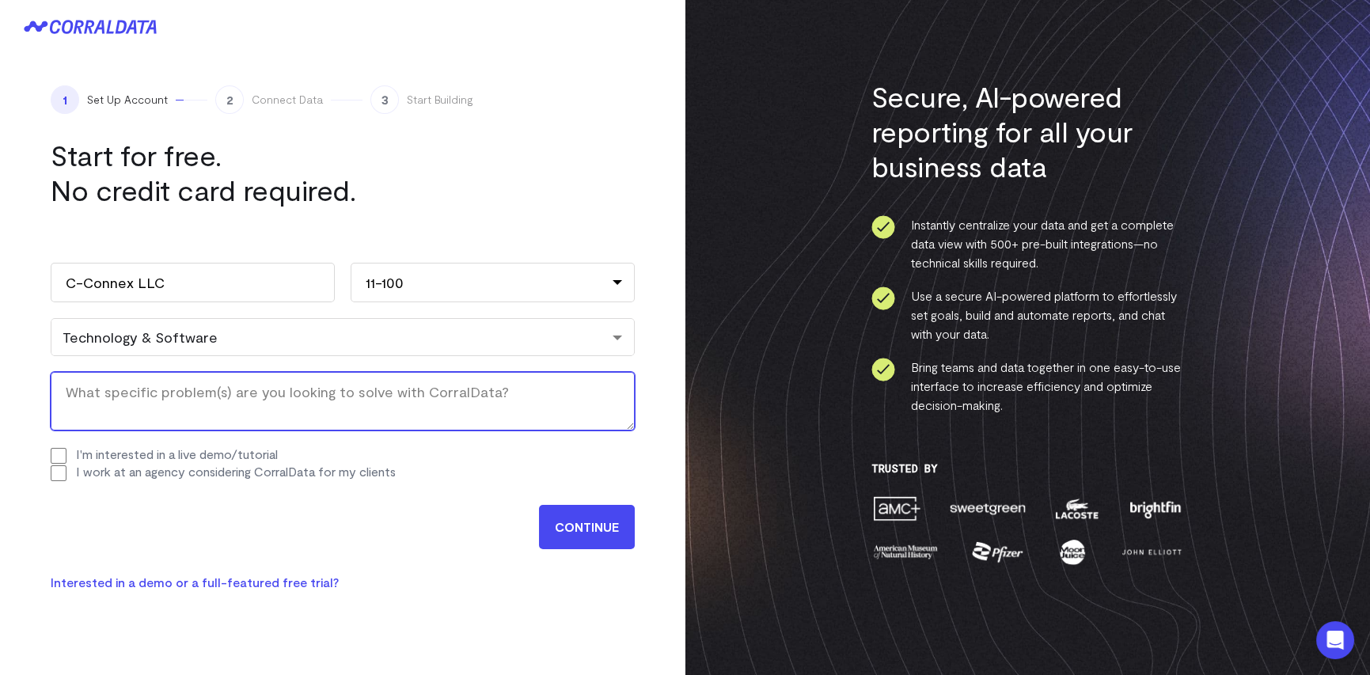
click at [140, 410] on textarea "What specific problem(s) are you looking to solve with CorralData? (Required)" at bounding box center [343, 401] width 584 height 59
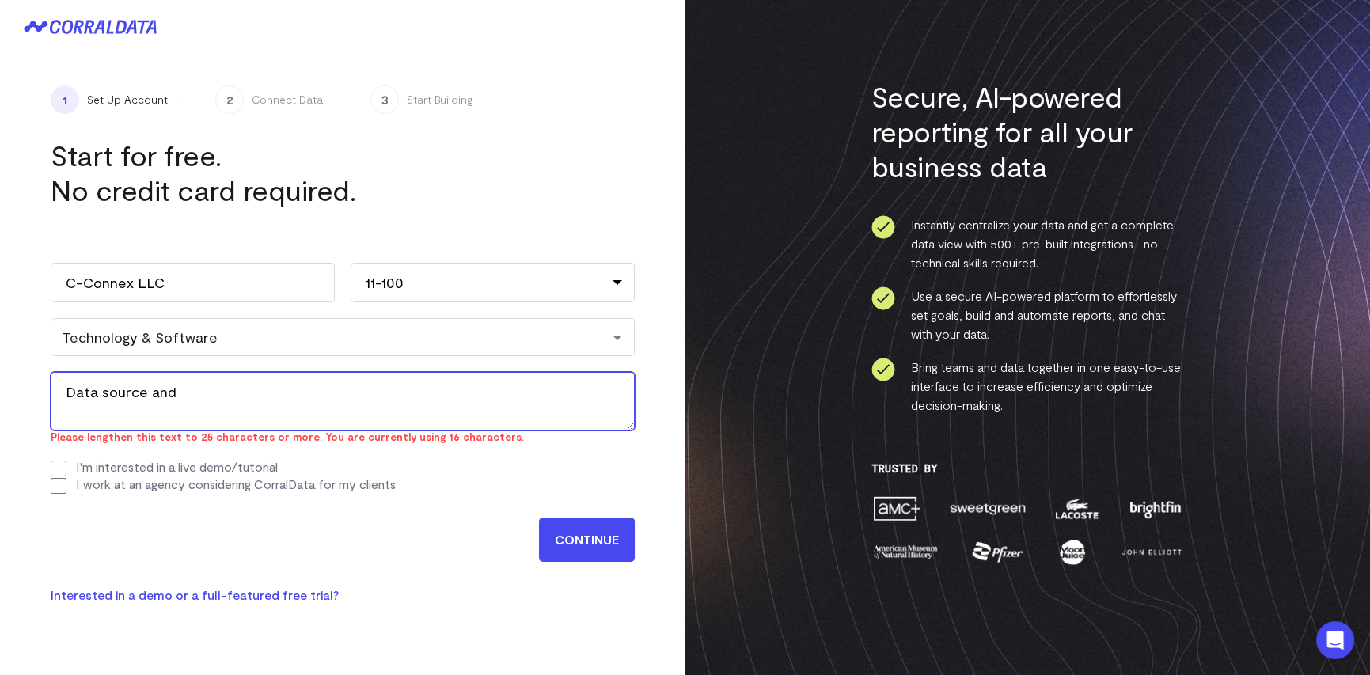
drag, startPoint x: 277, startPoint y: 403, endPoint x: 0, endPoint y: 404, distance: 276.9
click at [0, 404] on div "1 Set Up Account 2 Connect Data 3 Start Building Start for free. No credit card…" at bounding box center [342, 345] width 685 height 582
paste textarea "extract, process and visualize data"
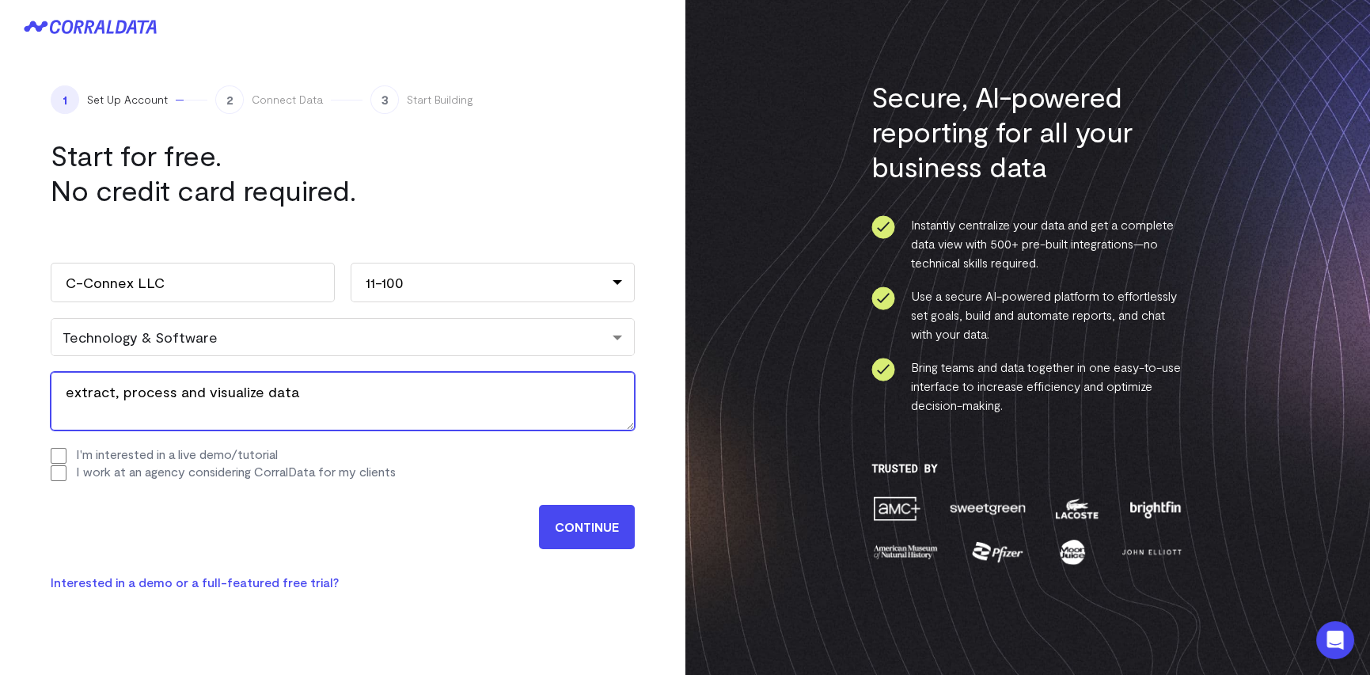
type textarea "extract, process and visualize data"
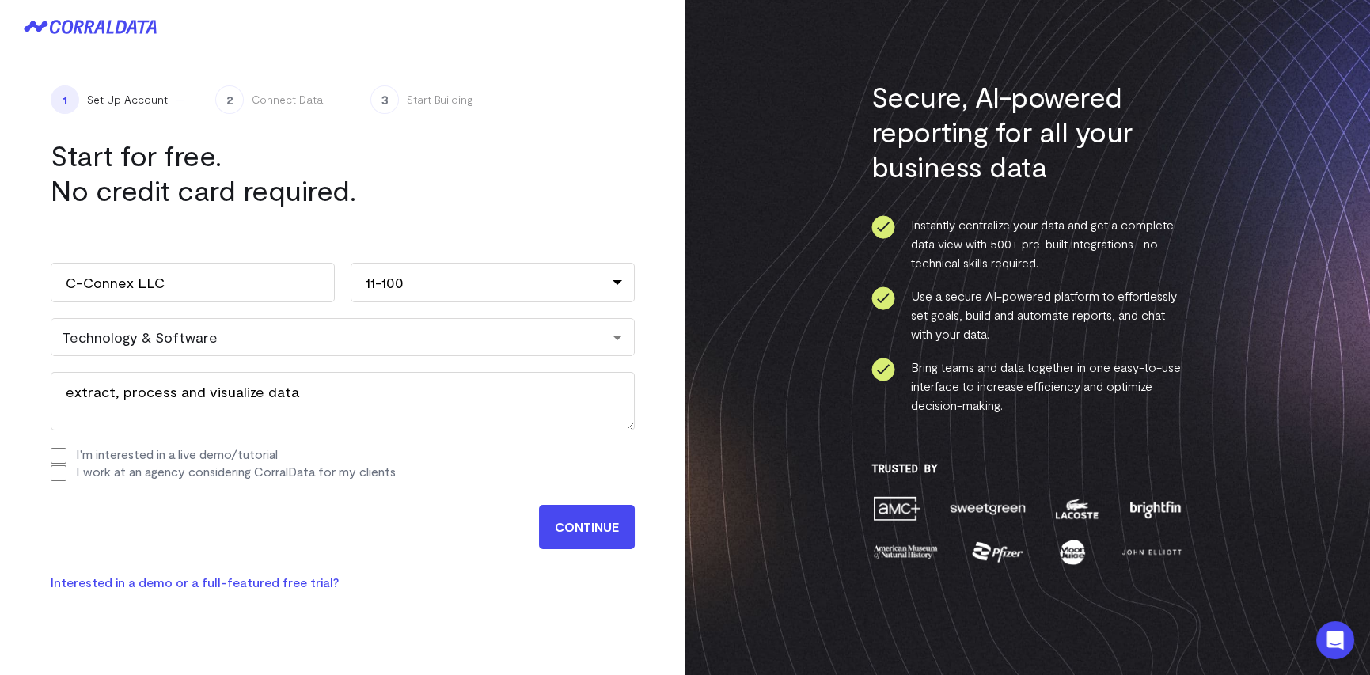
click at [56, 474] on input "I work at an agency considering CorralData for my clients" at bounding box center [59, 473] width 16 height 16
click at [59, 470] on input "I work at an agency considering CorralData for my clients" at bounding box center [59, 473] width 16 height 16
click at [593, 542] on input "CONTINUE" at bounding box center [587, 527] width 96 height 44
click at [142, 467] on label "I work at an agency considering CorralData for my clients" at bounding box center [236, 471] width 320 height 15
click at [66, 467] on input "I work at an agency considering CorralData for my clients" at bounding box center [59, 473] width 16 height 16
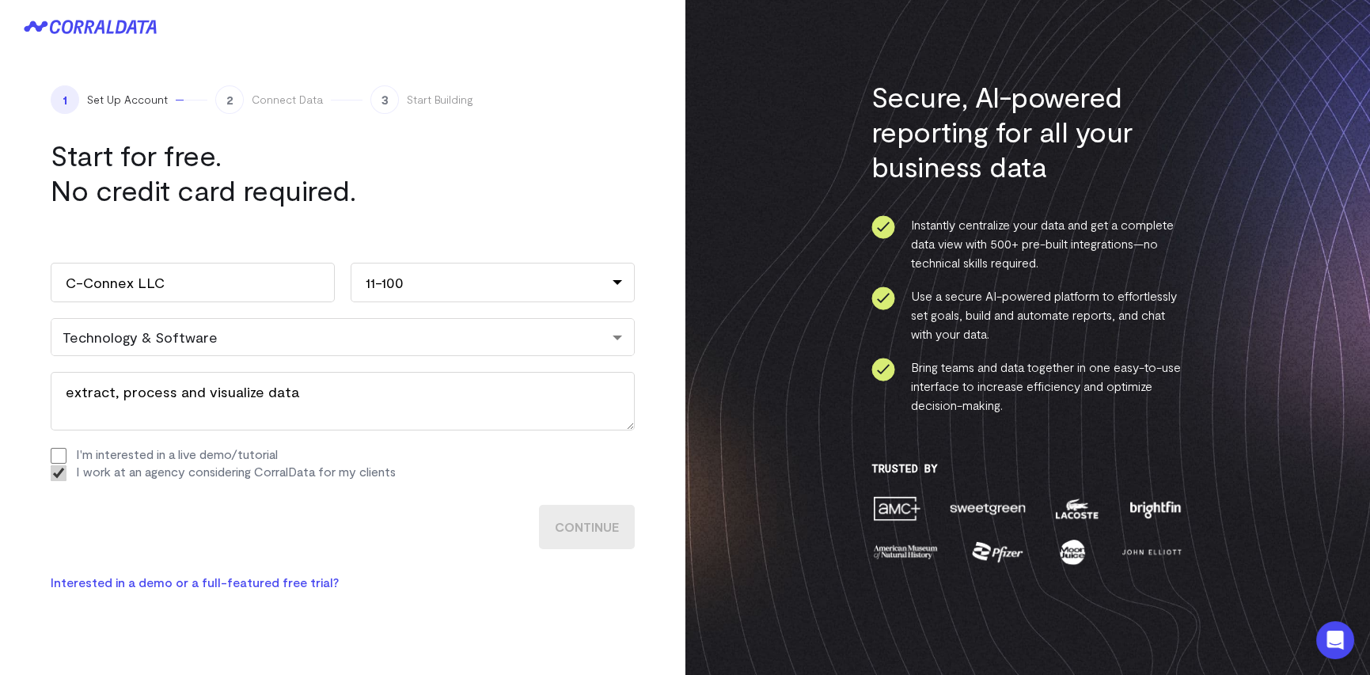
click at [141, 468] on label "I work at an agency considering CorralData for my clients" at bounding box center [236, 471] width 320 height 15
click at [66, 468] on input "I work at an agency considering CorralData for my clients" at bounding box center [59, 473] width 16 height 16
checkbox input "false"
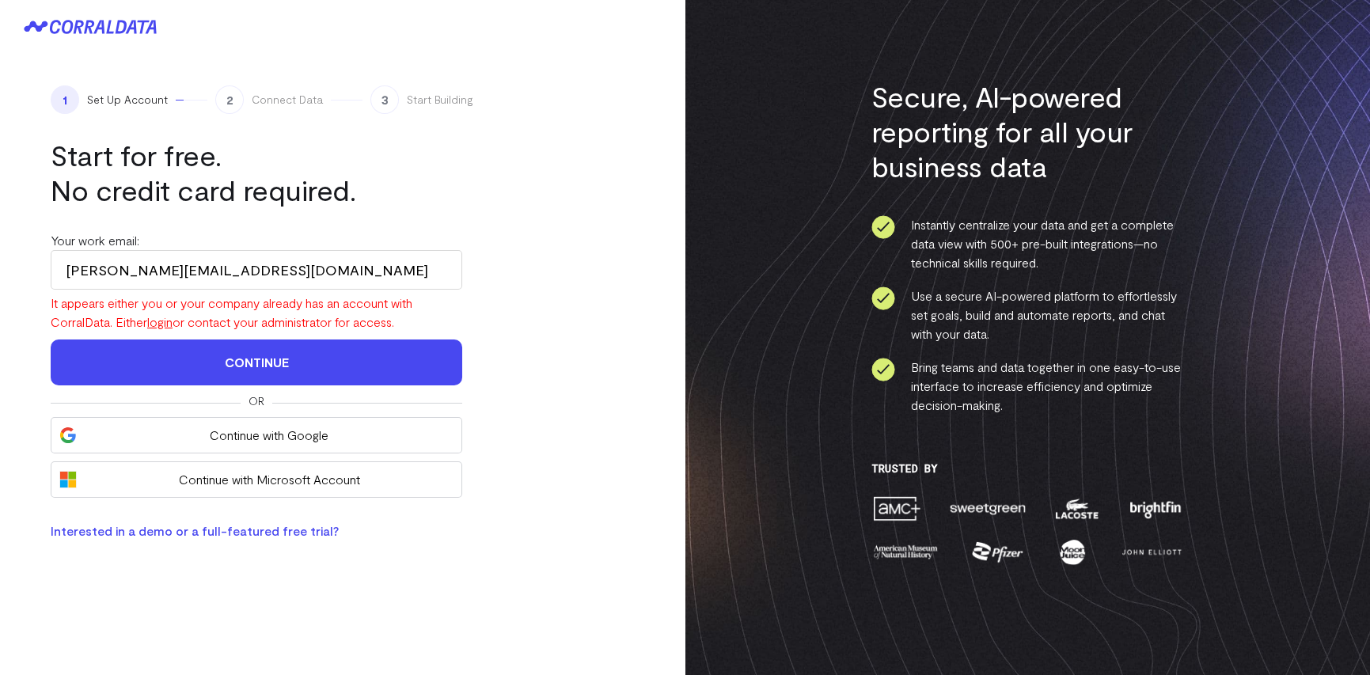
click at [139, 24] on icon at bounding box center [90, 27] width 133 height 14
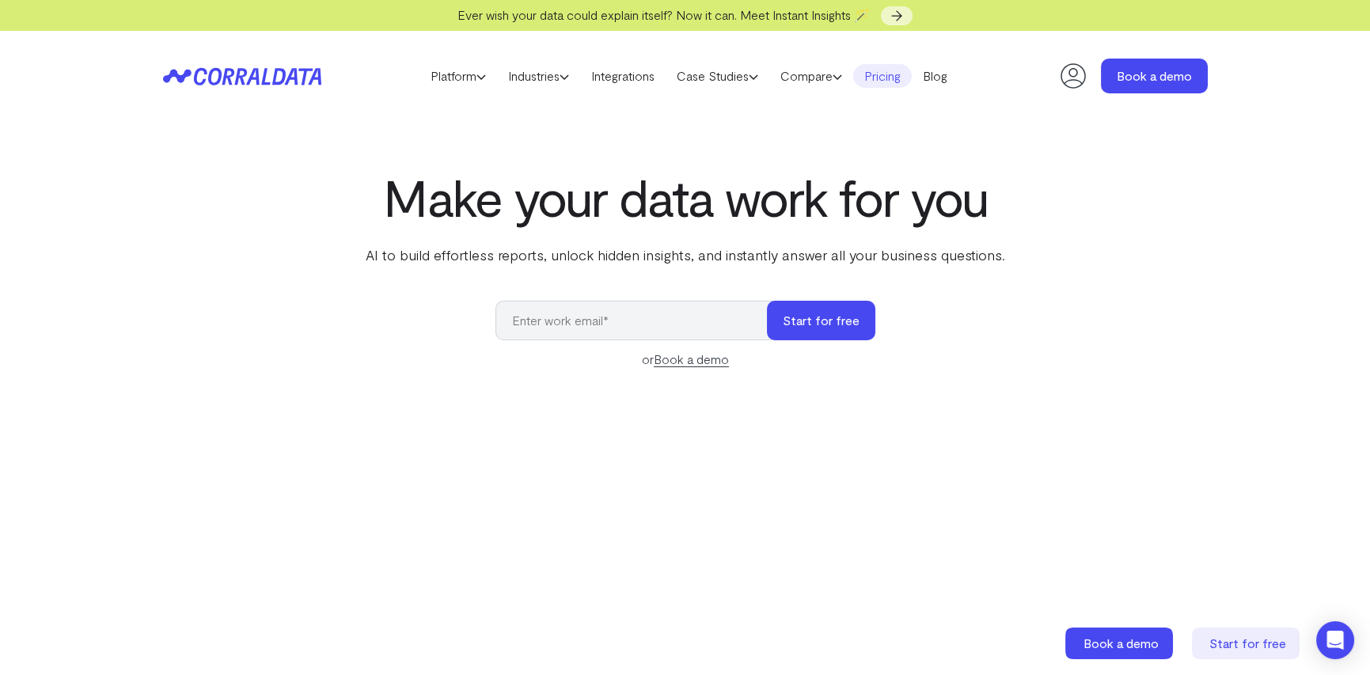
click at [902, 80] on link "Pricing" at bounding box center [882, 76] width 59 height 24
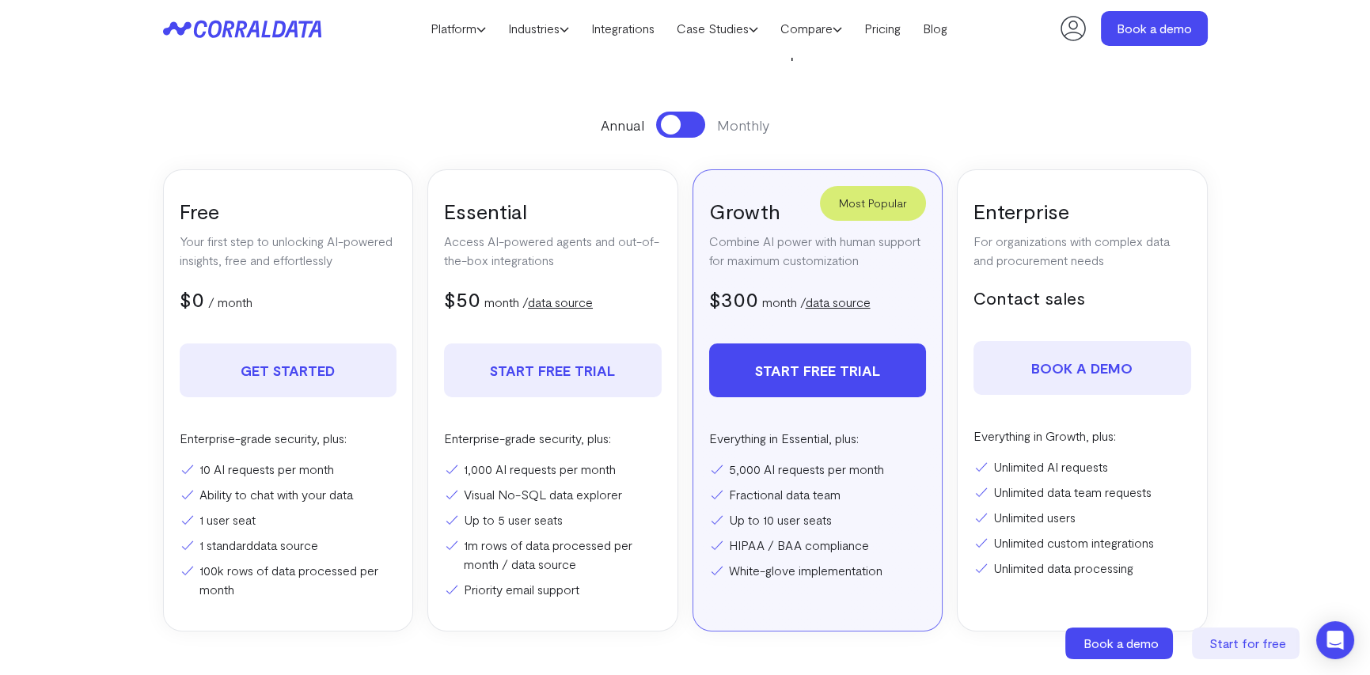
scroll to position [204, 0]
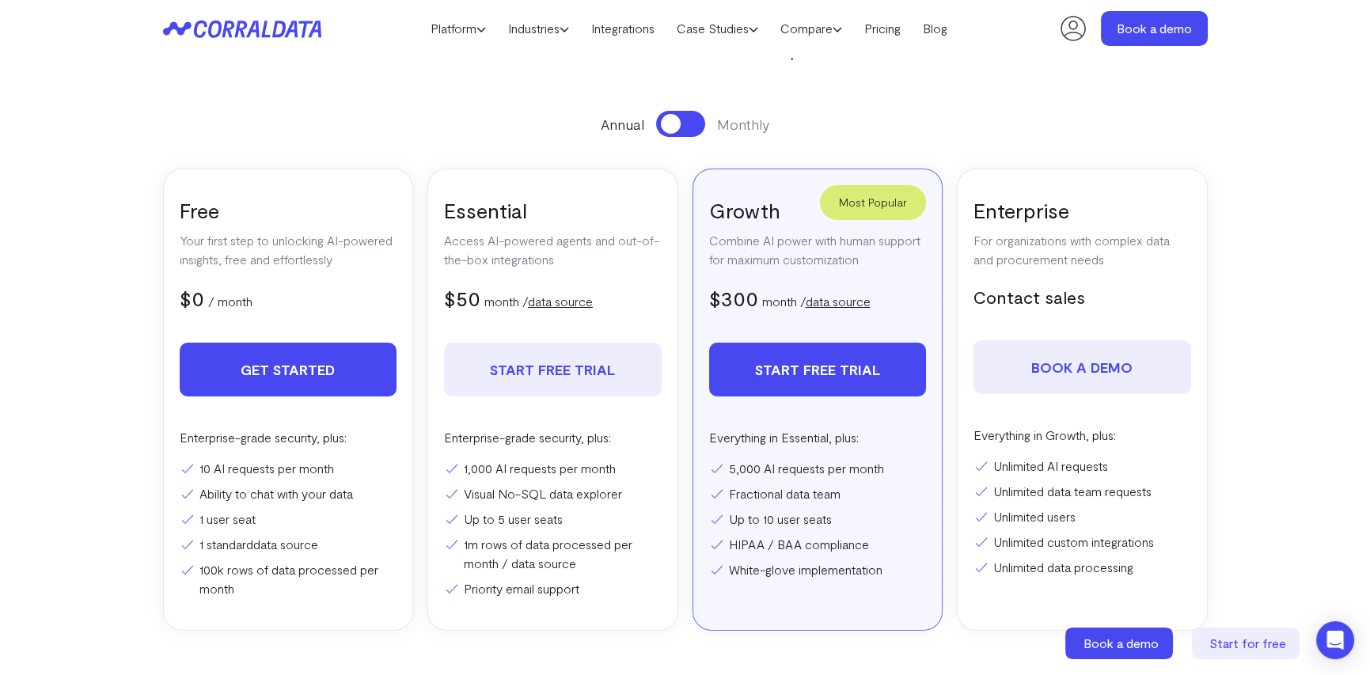
click at [314, 379] on link "Get Started" at bounding box center [289, 370] width 218 height 54
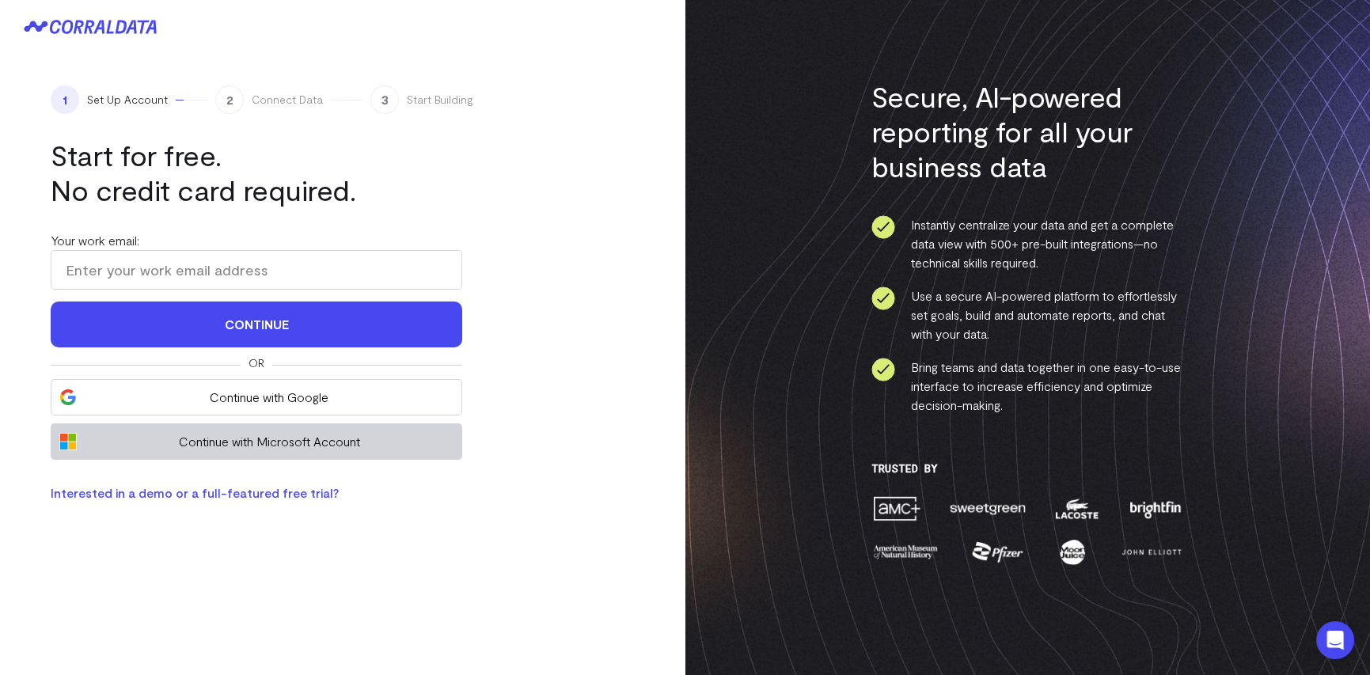
click at [309, 446] on span "Continue with Microsoft Account" at bounding box center [269, 441] width 369 height 19
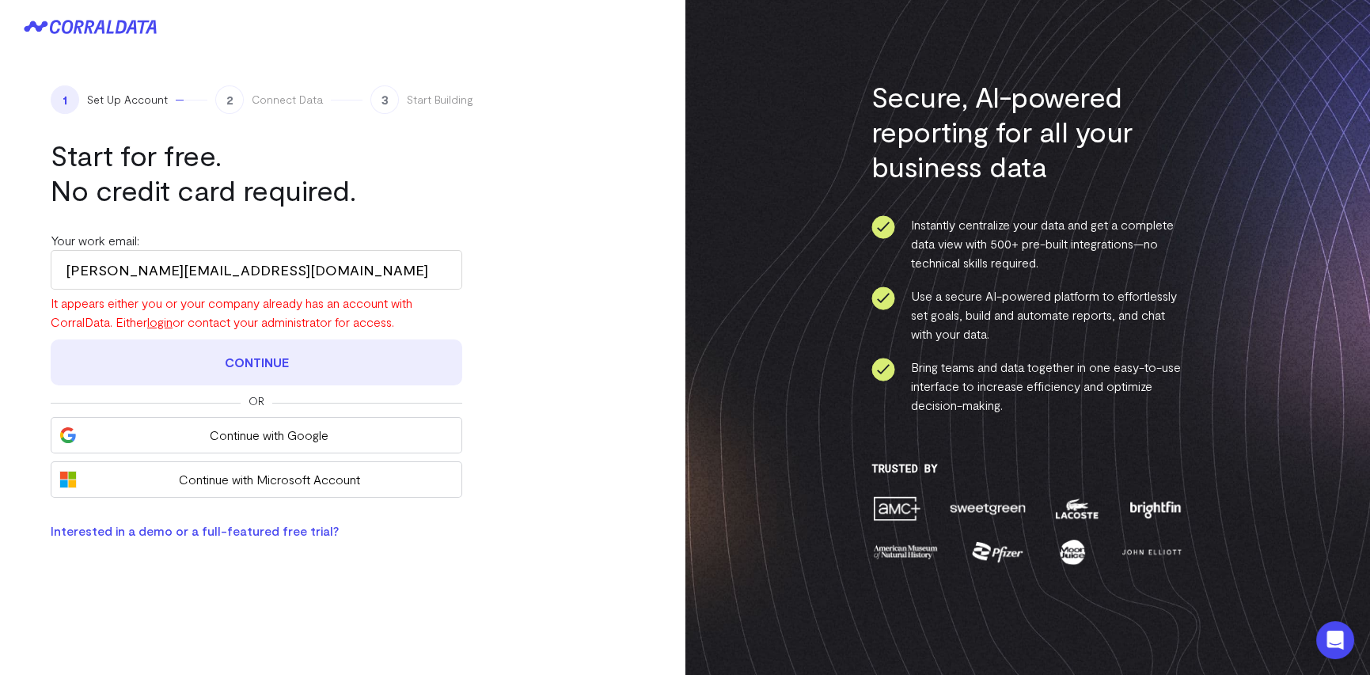
click at [204, 359] on button "Continue" at bounding box center [256, 362] width 411 height 46
click at [237, 368] on button "Continue" at bounding box center [256, 362] width 411 height 46
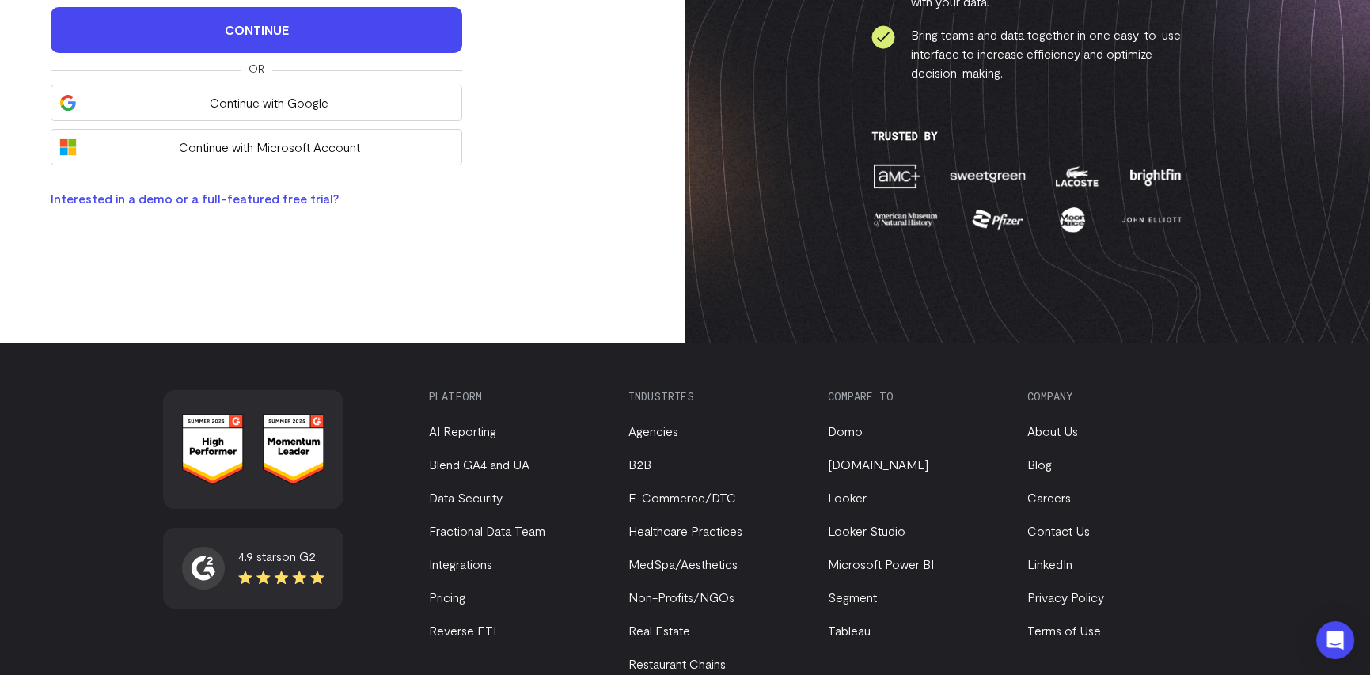
scroll to position [96, 0]
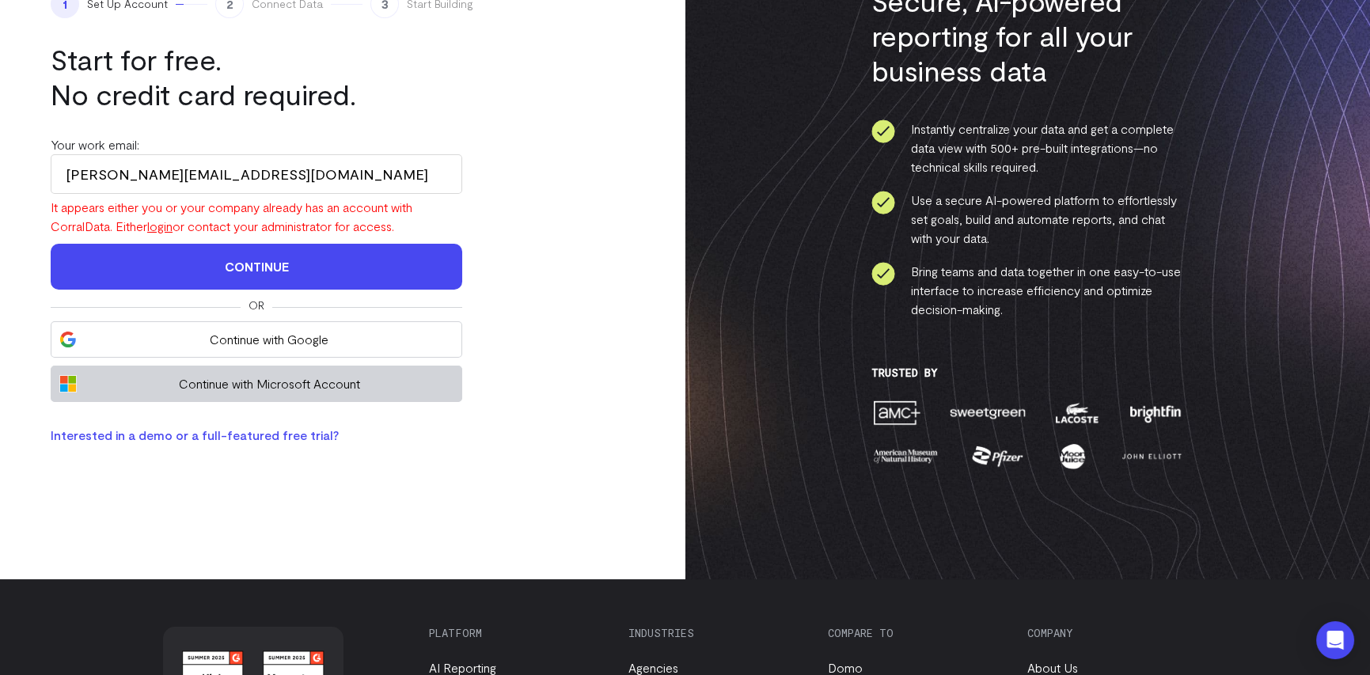
click at [234, 383] on span "Continue with Microsoft Account" at bounding box center [269, 383] width 369 height 19
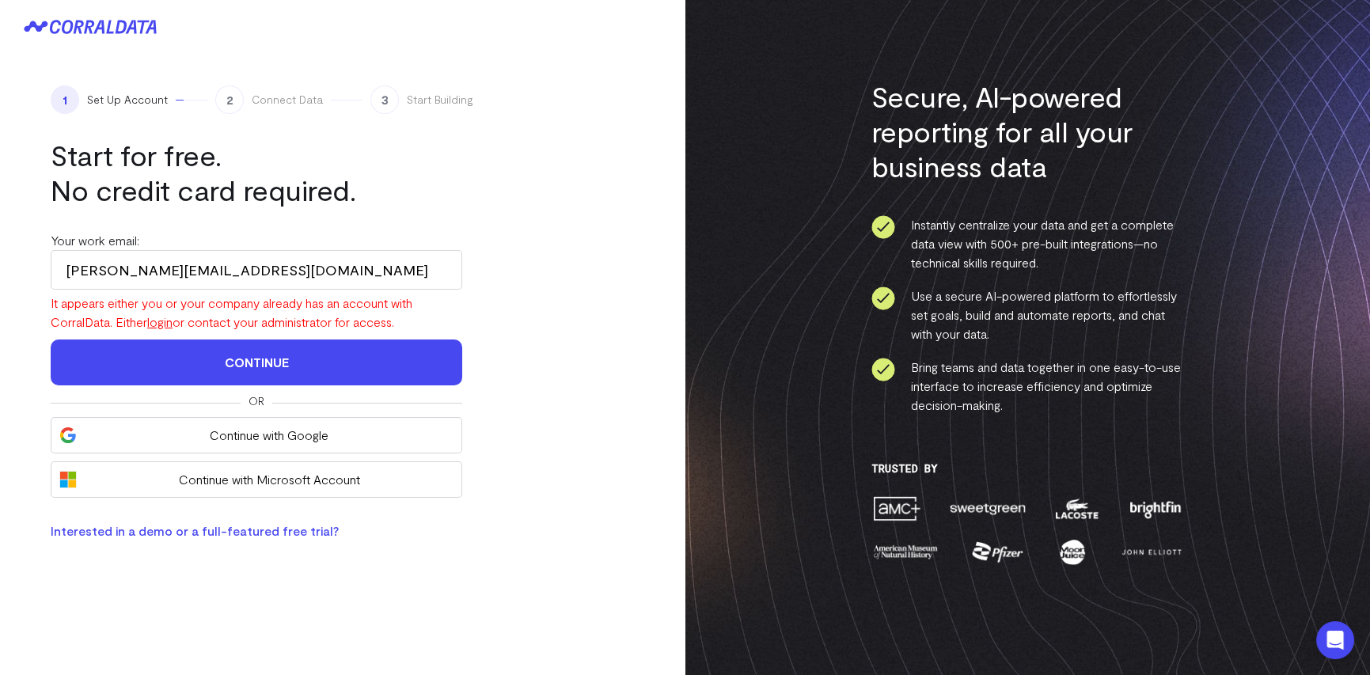
click at [135, 23] on icon at bounding box center [131, 27] width 11 height 13
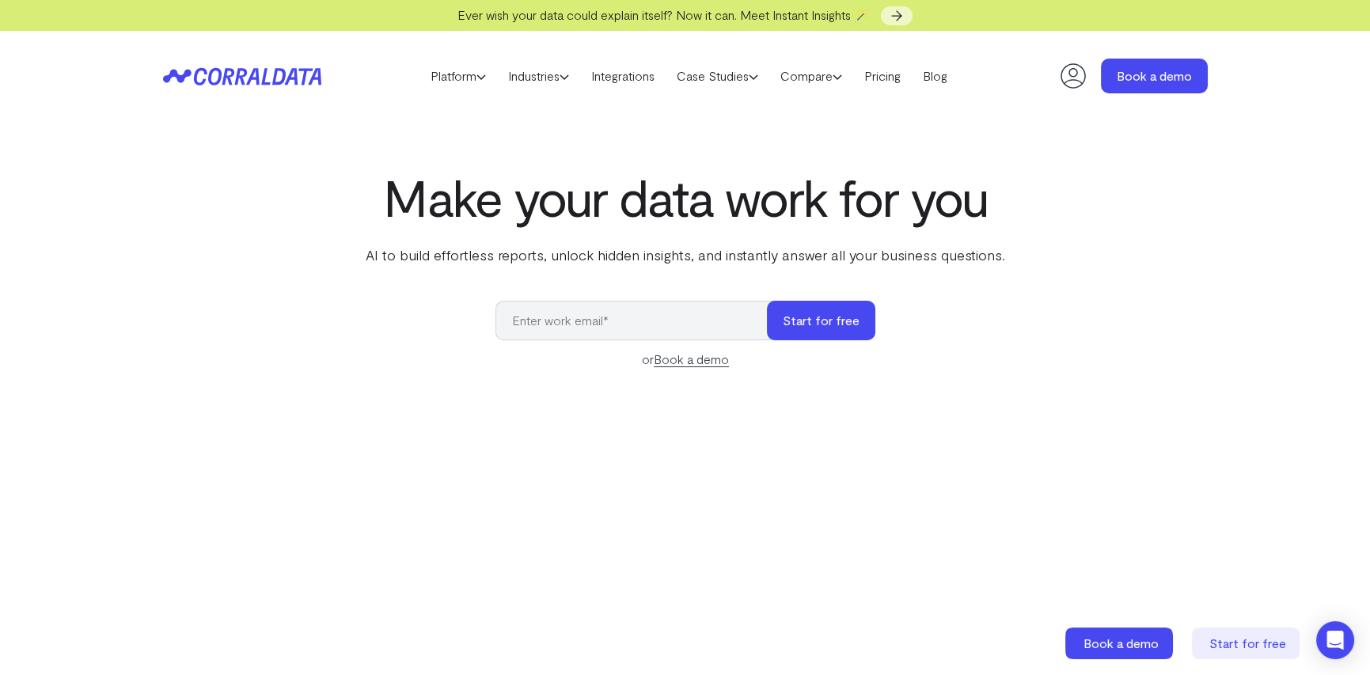
click at [1076, 78] on icon at bounding box center [1073, 76] width 32 height 32
